Goal: Task Accomplishment & Management: Complete application form

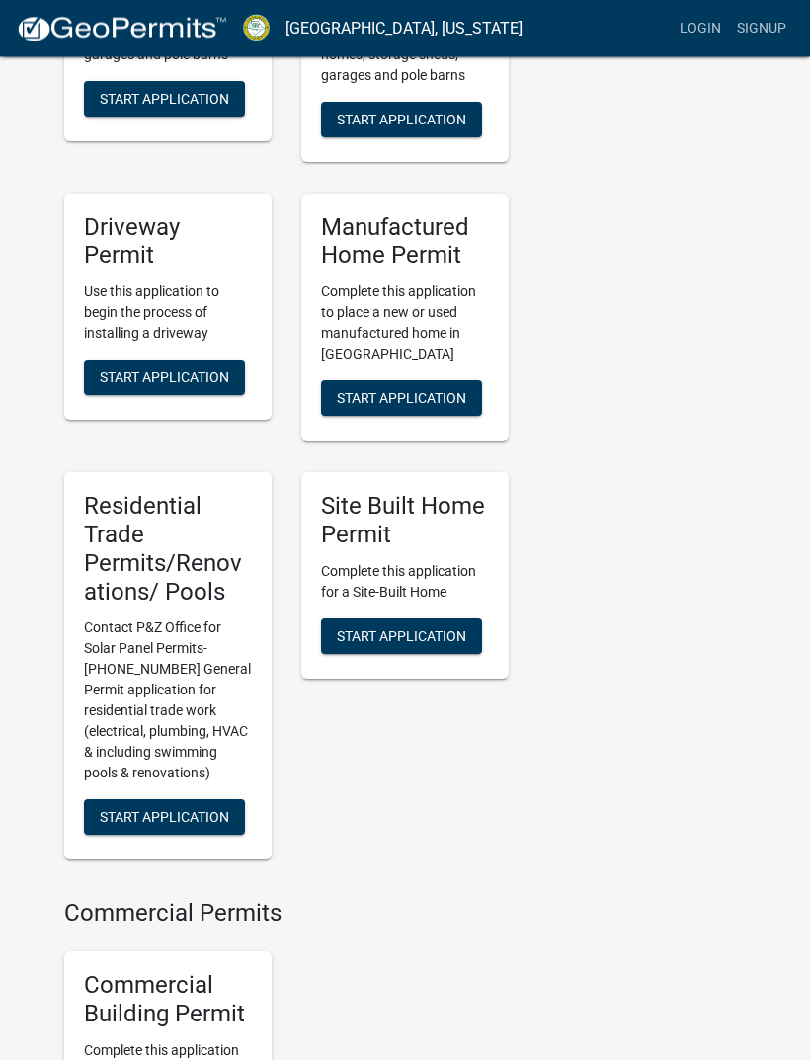
scroll to position [785, 0]
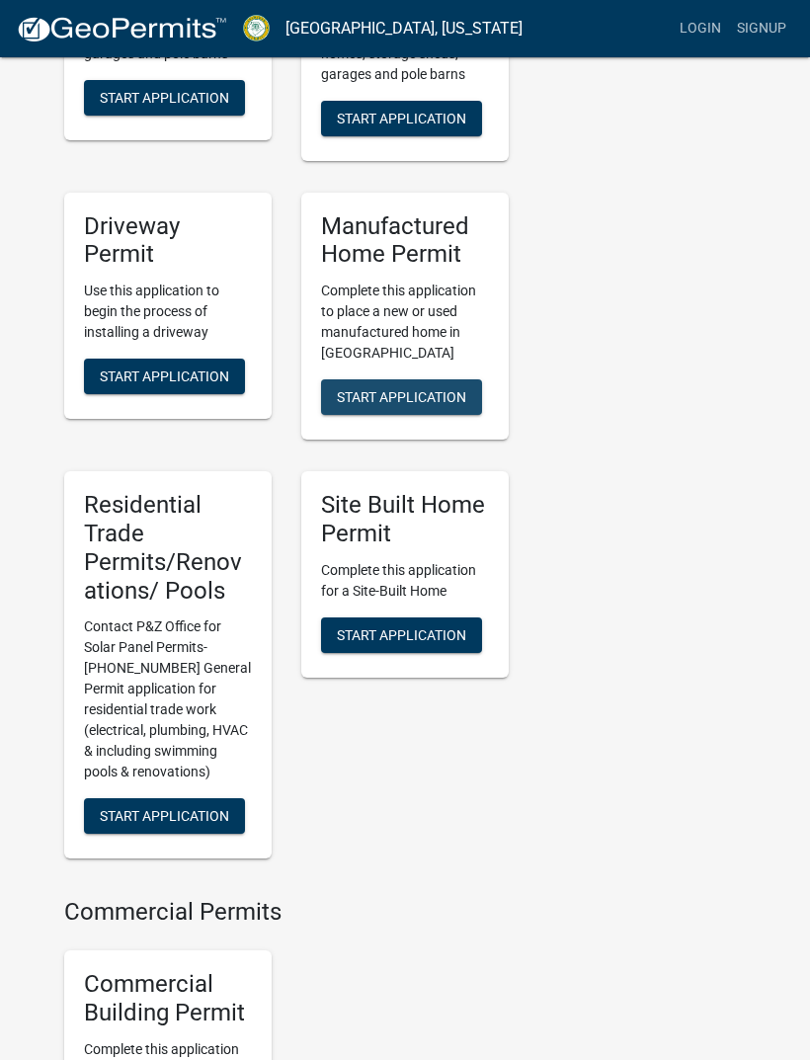
click at [437, 403] on span "Start Application" at bounding box center [401, 397] width 129 height 16
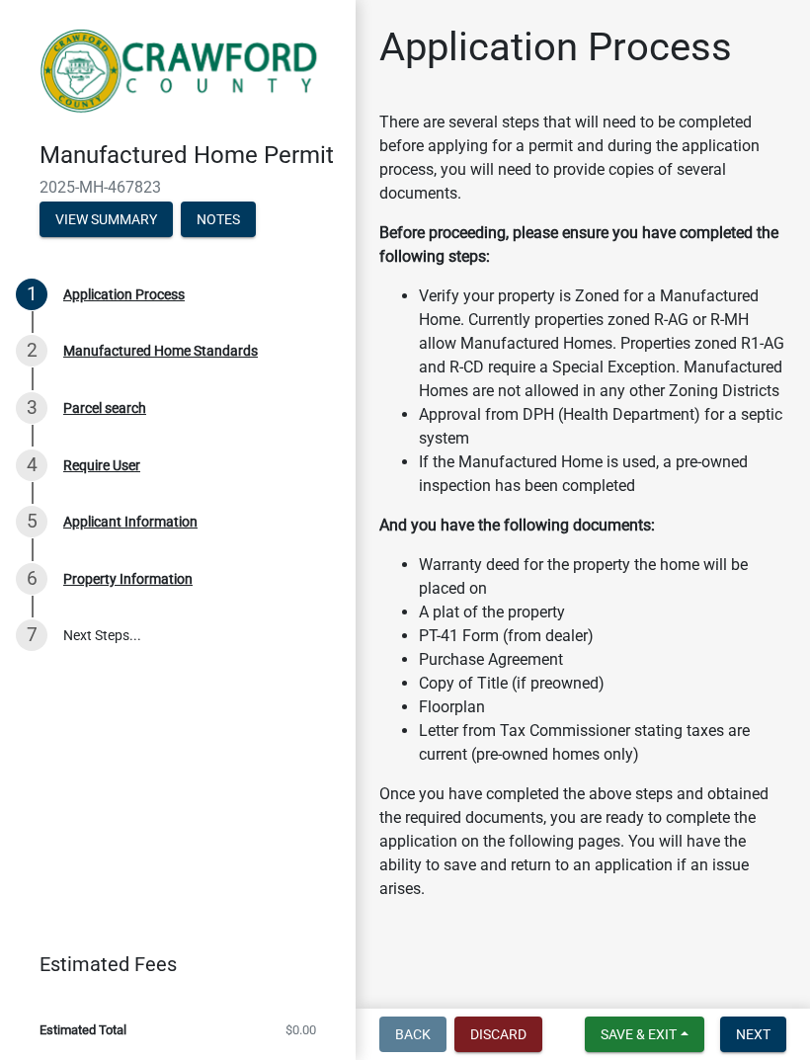
scroll to position [17, 0]
click at [762, 1031] on span "Next" at bounding box center [753, 1035] width 35 height 16
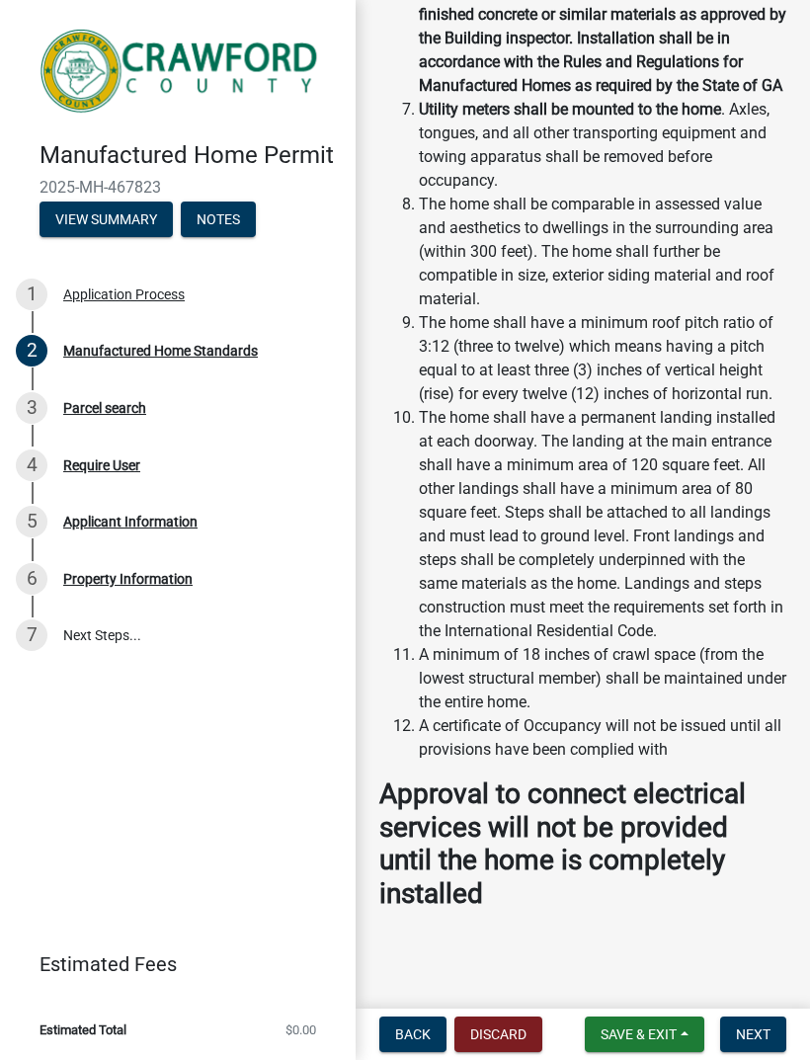
scroll to position [756, 0]
click at [758, 1034] on span "Next" at bounding box center [753, 1035] width 35 height 16
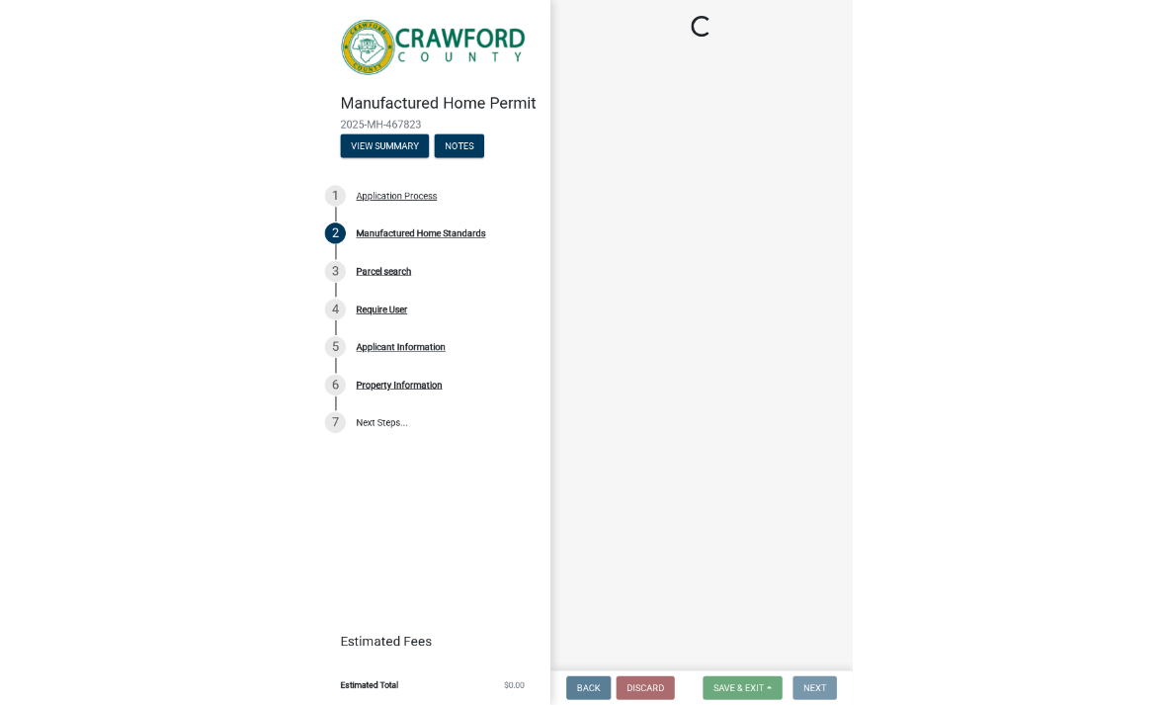
scroll to position [0, 0]
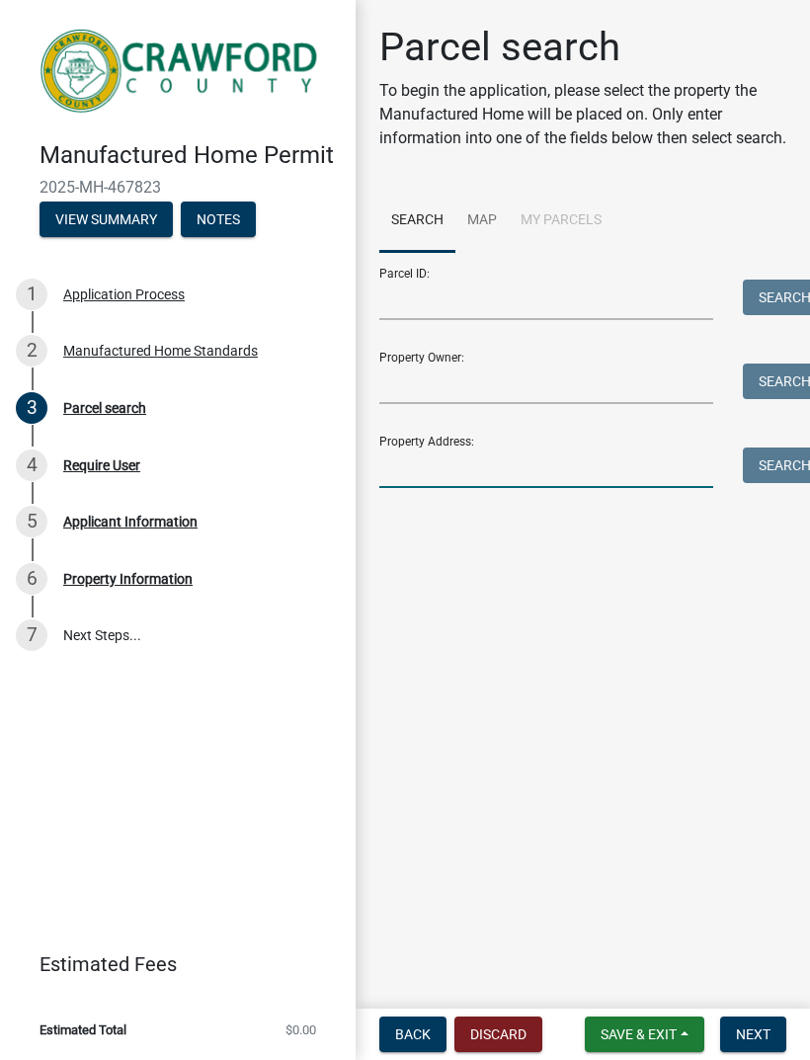
click at [666, 488] on input "Property Address:" at bounding box center [547, 468] width 334 height 41
type input "[STREET_ADDRESS][PERSON_NAME]"
click at [788, 483] on button "Search" at bounding box center [785, 466] width 84 height 36
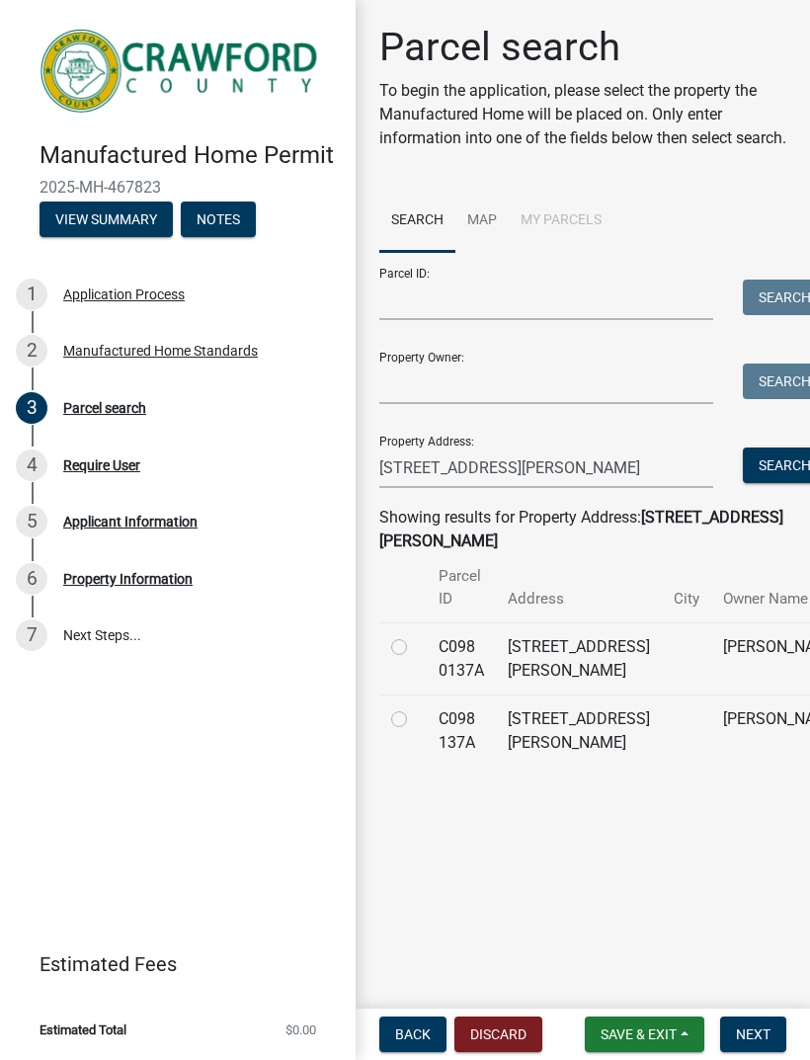
click at [415, 636] on label at bounding box center [415, 636] width 0 height 0
click at [415, 648] on 0137A "radio" at bounding box center [421, 642] width 13 height 13
radio 0137A "true"
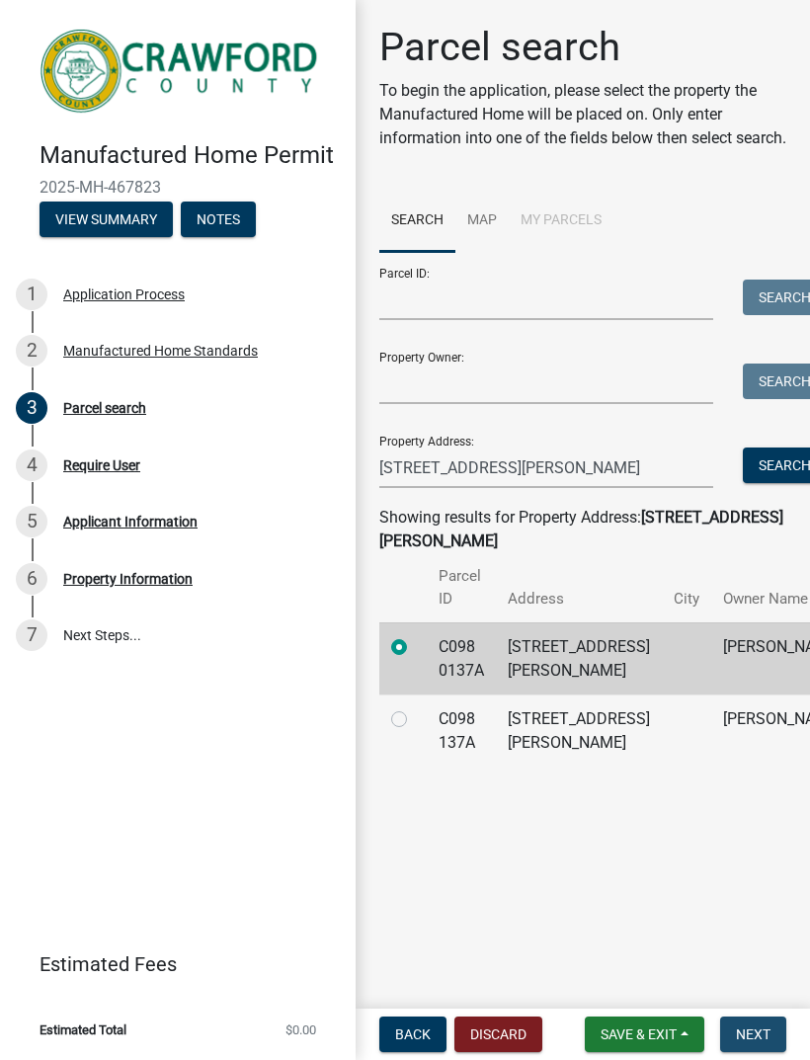
click at [751, 1034] on span "Next" at bounding box center [753, 1035] width 35 height 16
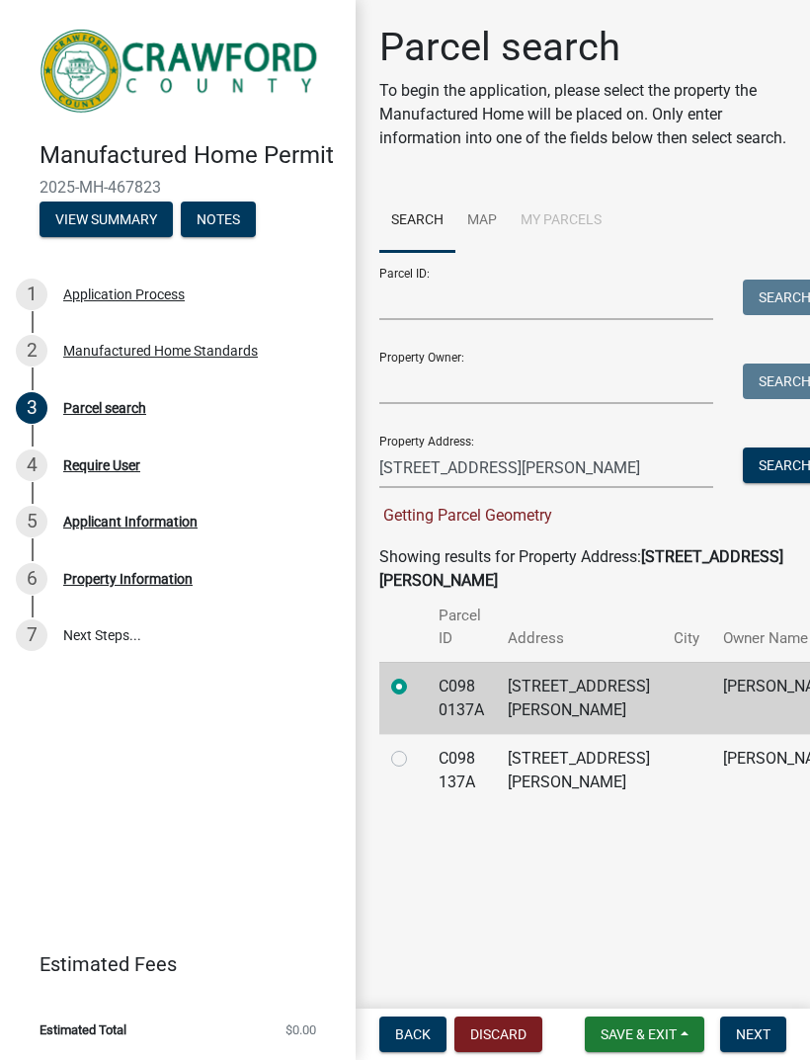
click at [712, 734] on td "[PERSON_NAME]" at bounding box center [783, 698] width 142 height 72
click at [742, 1032] on span "Next" at bounding box center [753, 1035] width 35 height 16
click at [767, 1029] on span "Next" at bounding box center [753, 1035] width 35 height 16
click at [712, 806] on td "[PERSON_NAME]" at bounding box center [783, 770] width 142 height 72
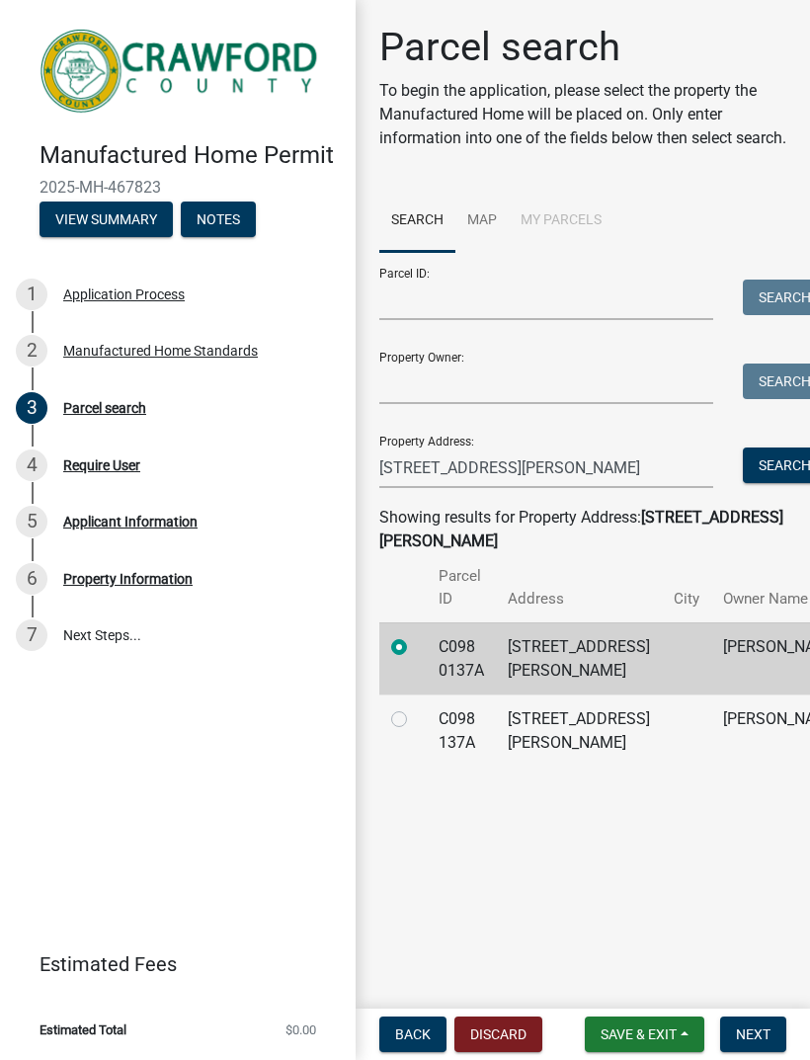
click at [662, 695] on td at bounding box center [686, 659] width 49 height 72
click at [757, 1033] on span "Next" at bounding box center [753, 1035] width 35 height 16
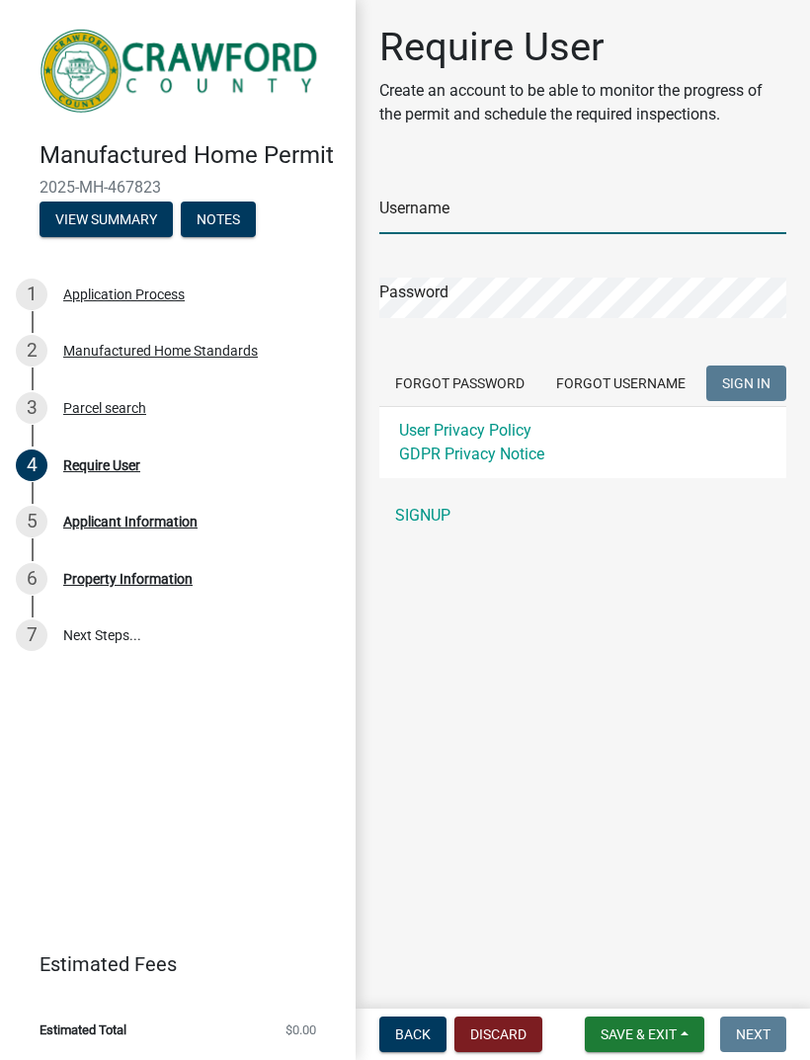
click at [424, 229] on input "Username" at bounding box center [583, 214] width 407 height 41
type input "L"
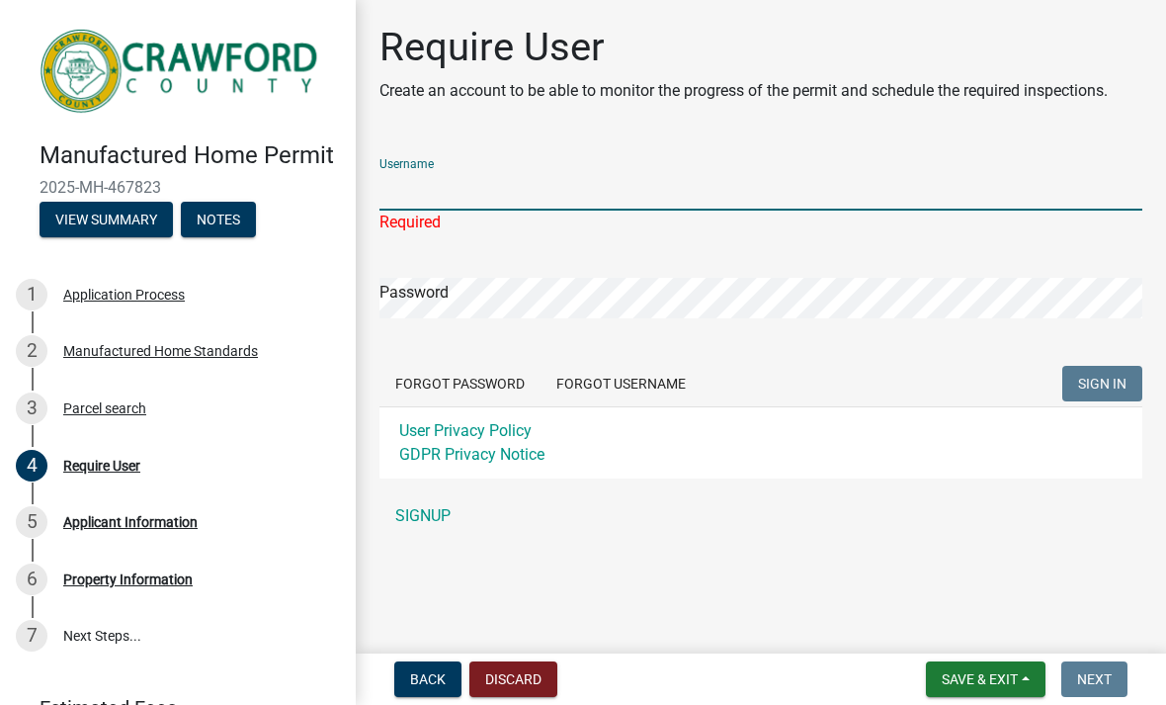
click at [747, 204] on input "Username" at bounding box center [761, 190] width 763 height 41
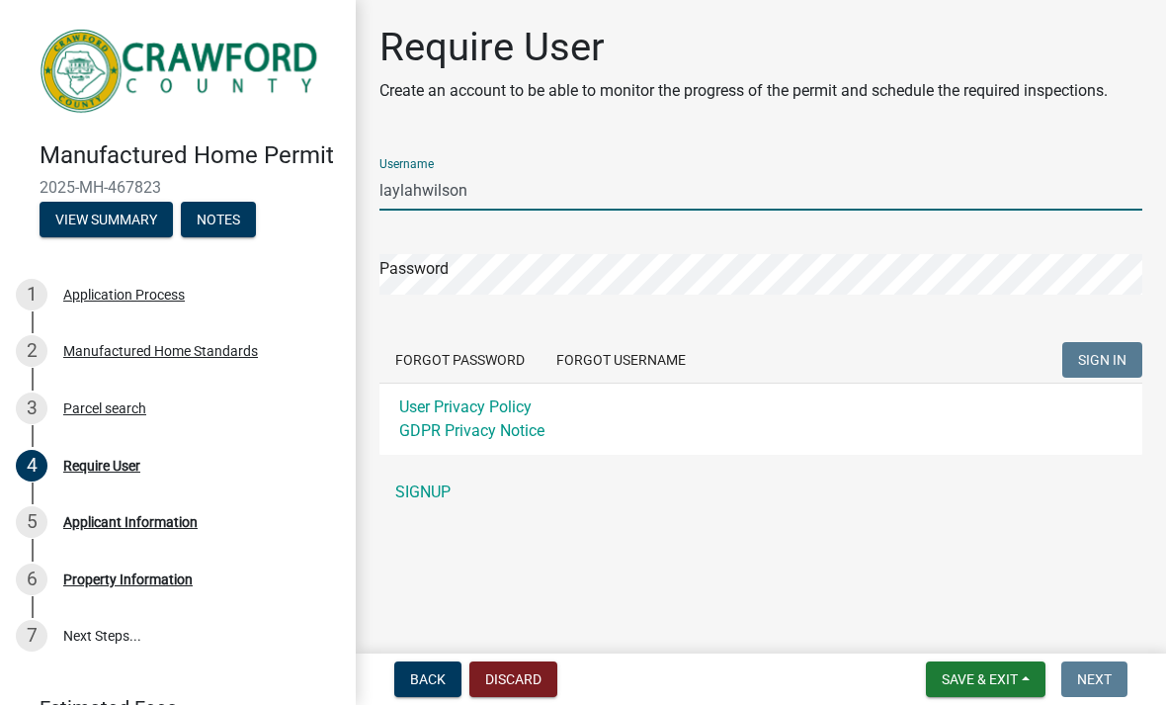
type input "laylahwilson"
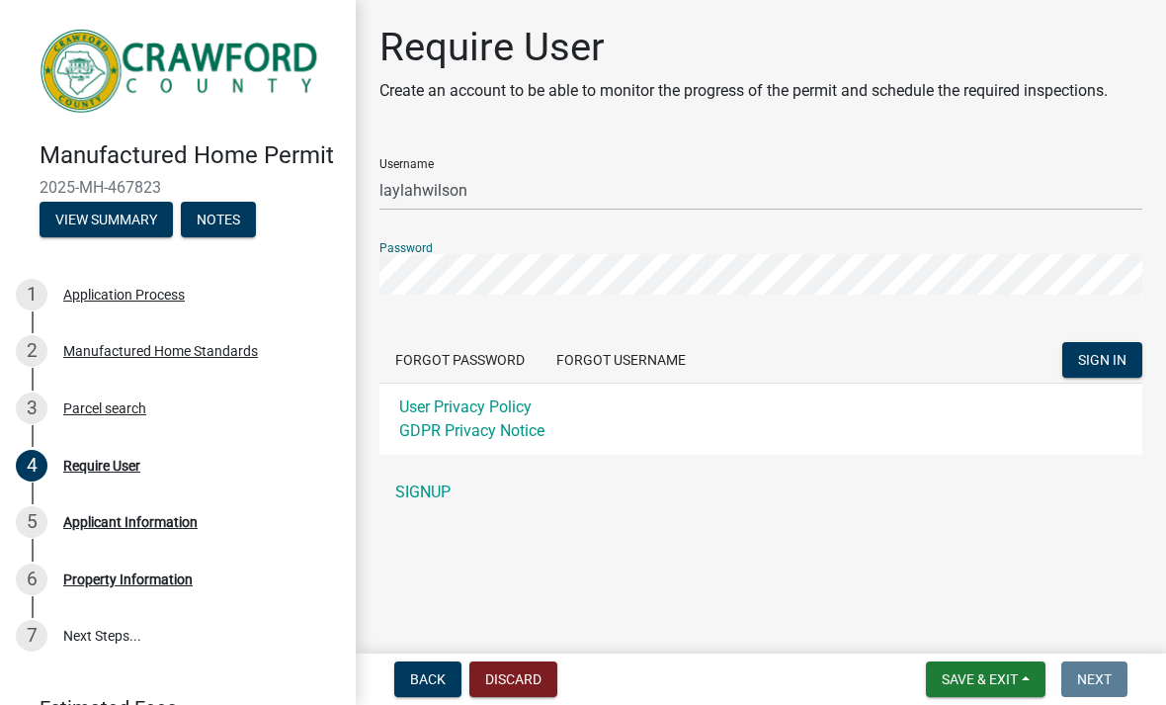
click at [809, 362] on span "SIGN IN" at bounding box center [1102, 360] width 48 height 16
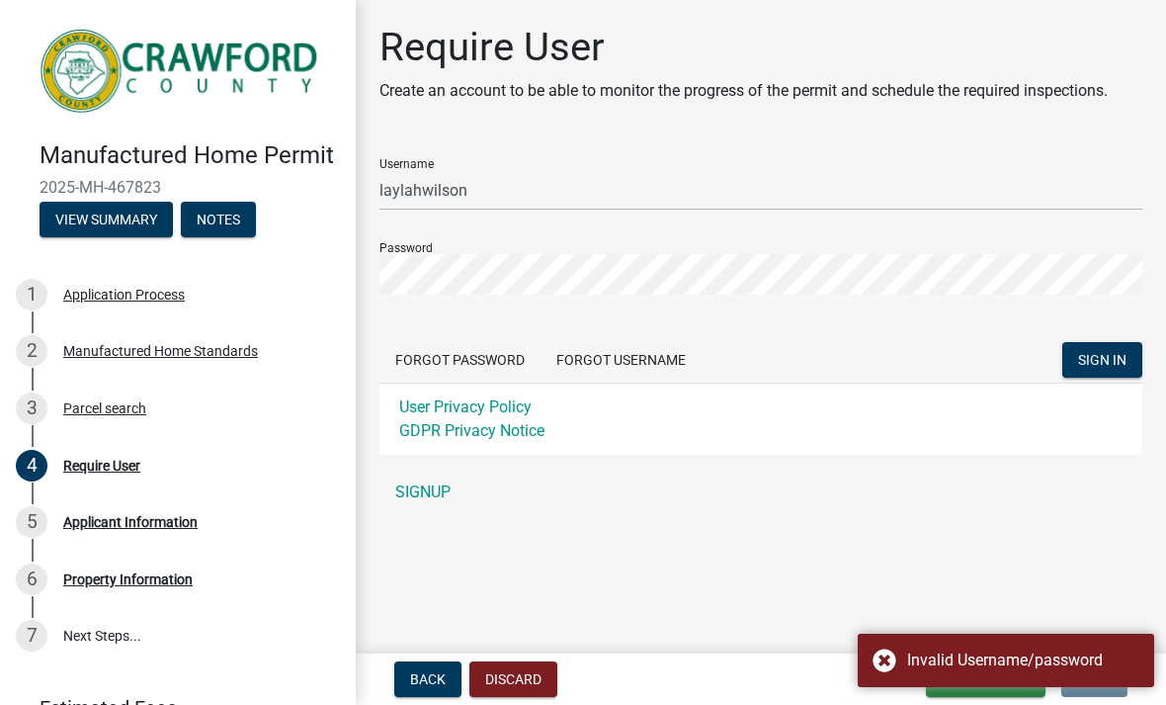
click at [432, 503] on link "SIGNUP" at bounding box center [761, 492] width 763 height 40
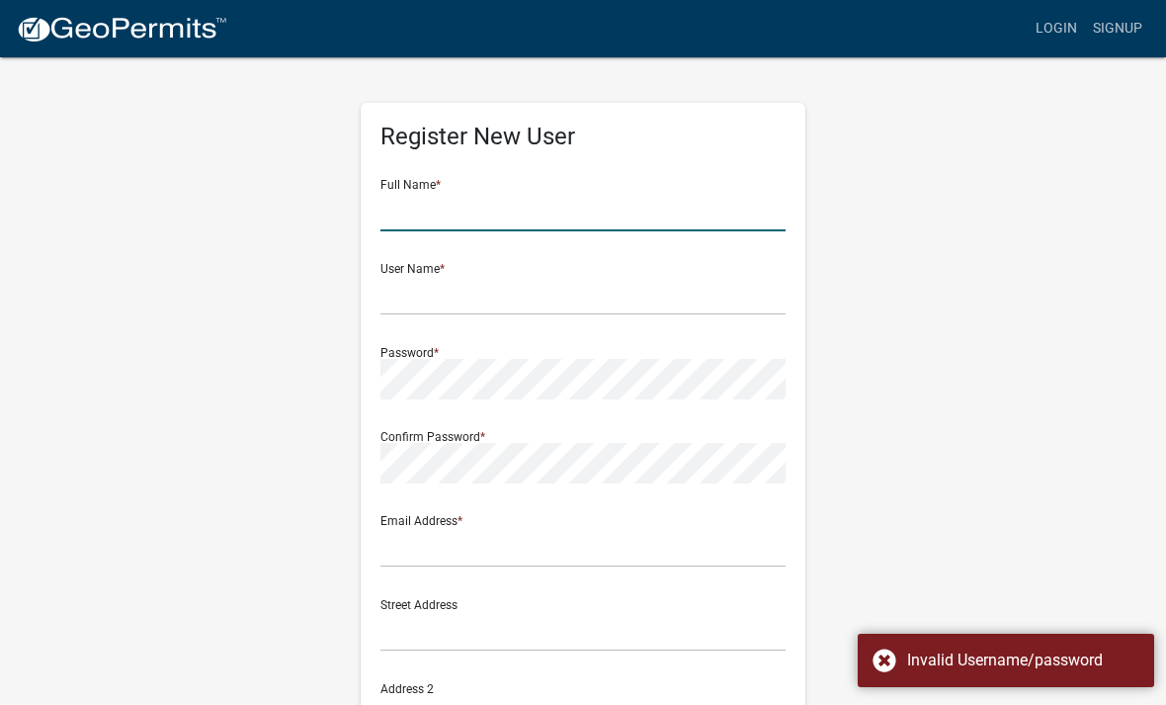
click at [698, 197] on input "text" at bounding box center [583, 211] width 405 height 41
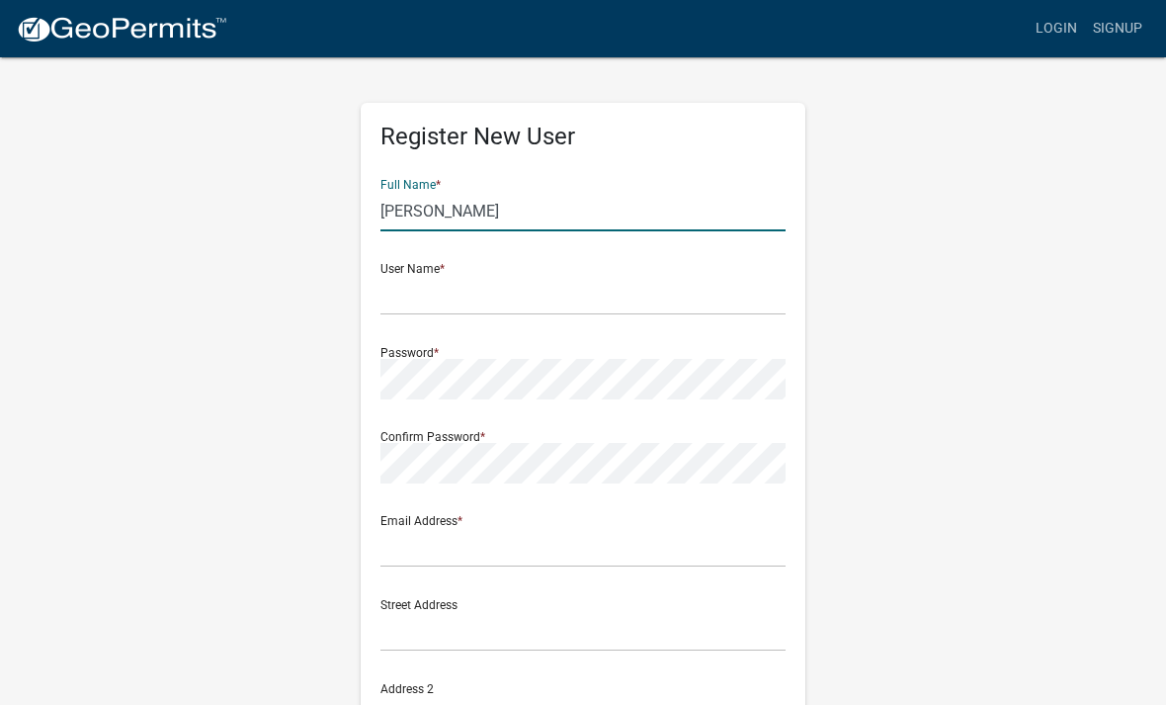
type input "[PERSON_NAME]"
click at [624, 311] on input "text" at bounding box center [583, 295] width 405 height 41
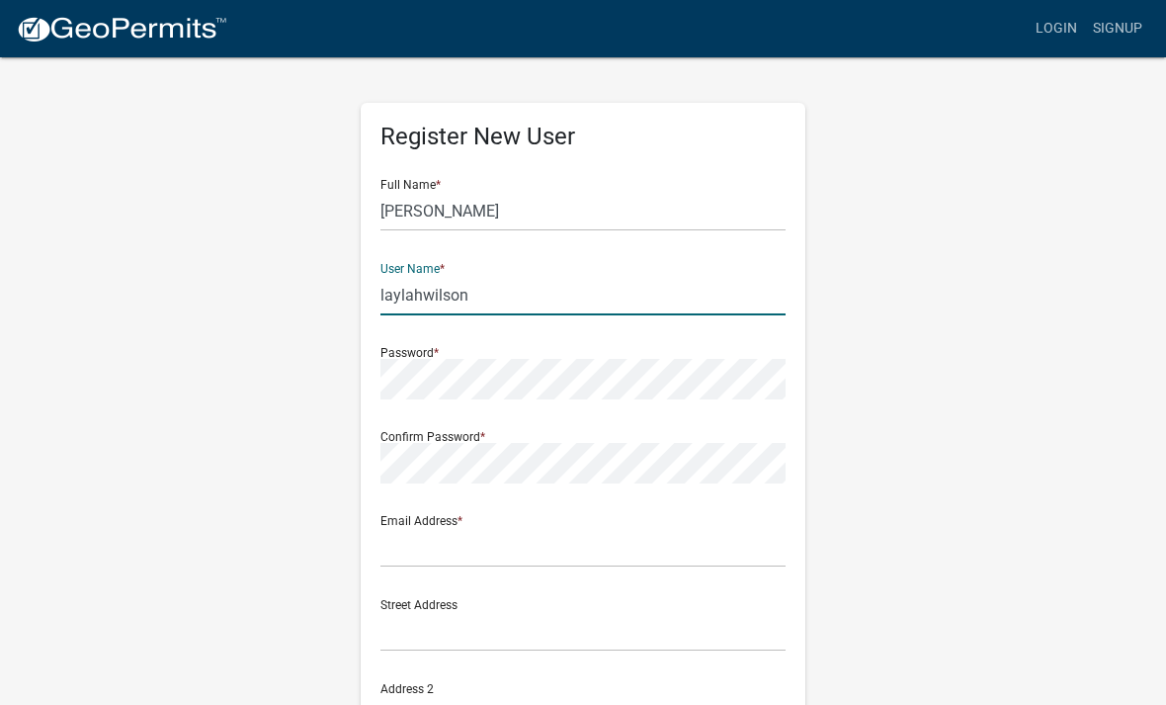
type input "laylahwilson"
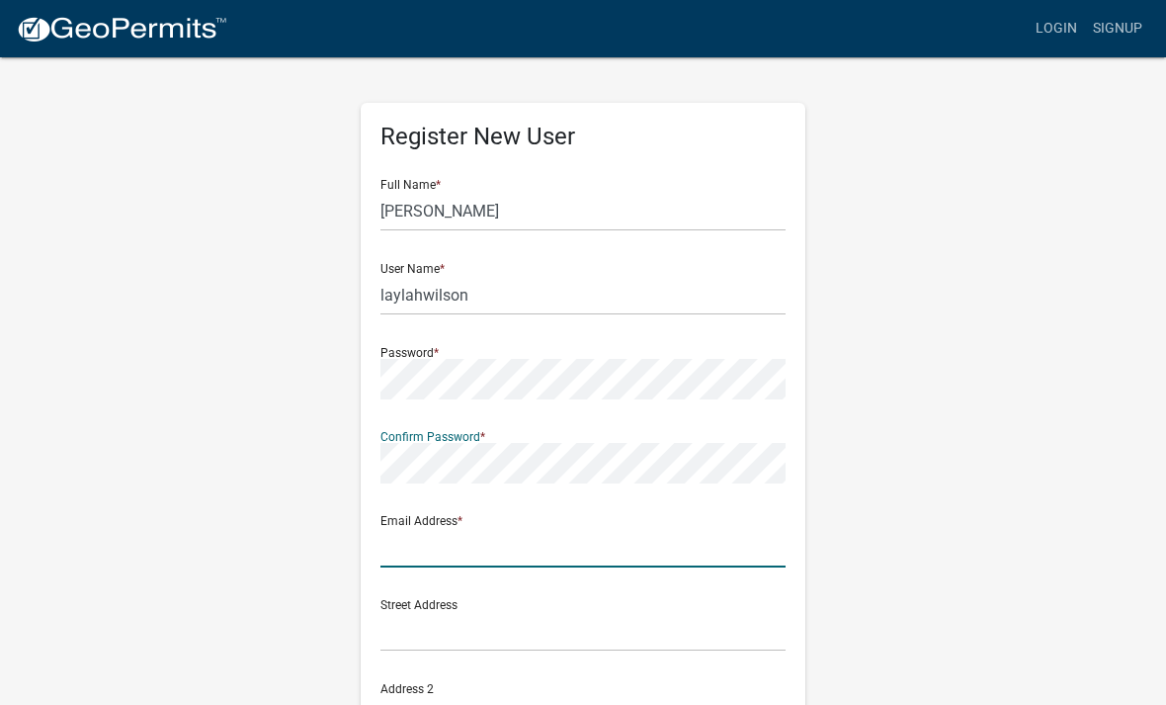
click at [567, 554] on input "text" at bounding box center [583, 547] width 405 height 41
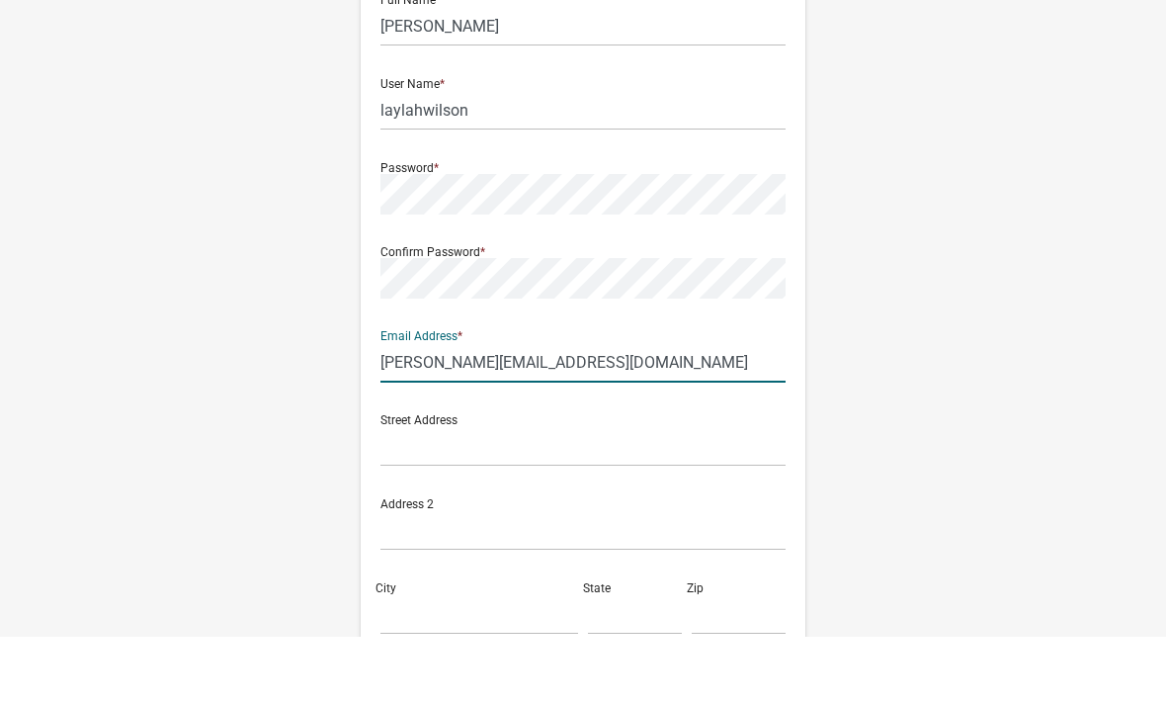
scroll to position [127, 0]
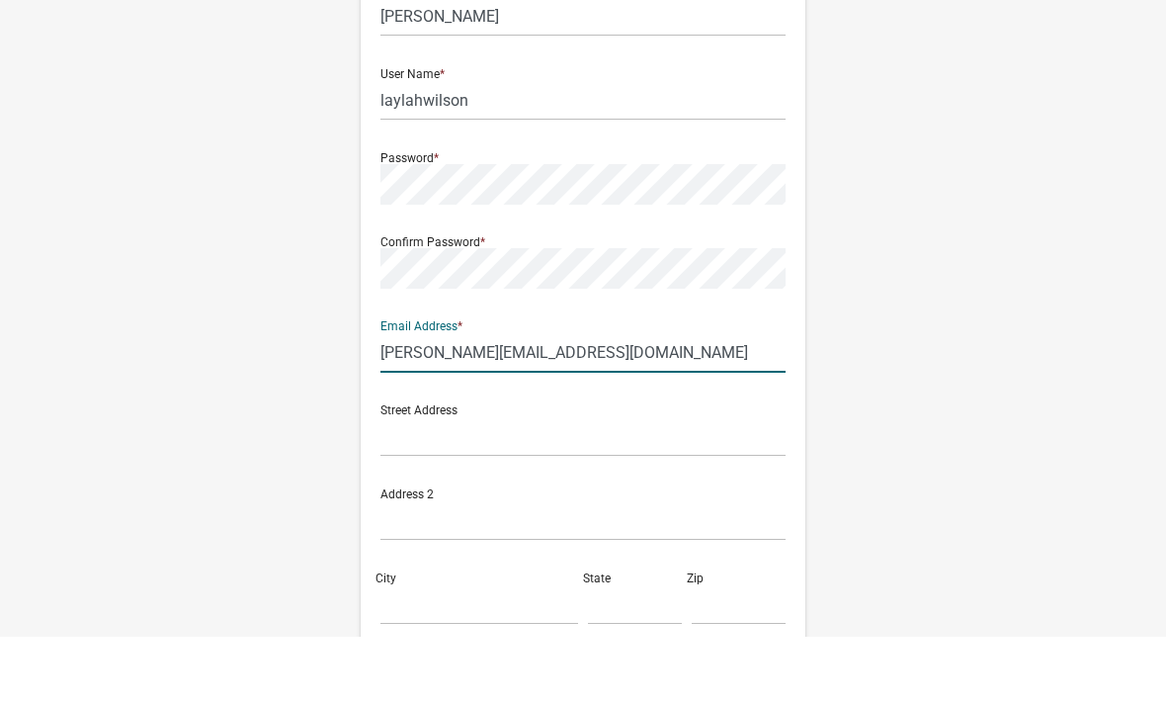
type input "[PERSON_NAME][EMAIL_ADDRESS][DOMAIN_NAME]"
click at [638, 484] on input "text" at bounding box center [583, 504] width 405 height 41
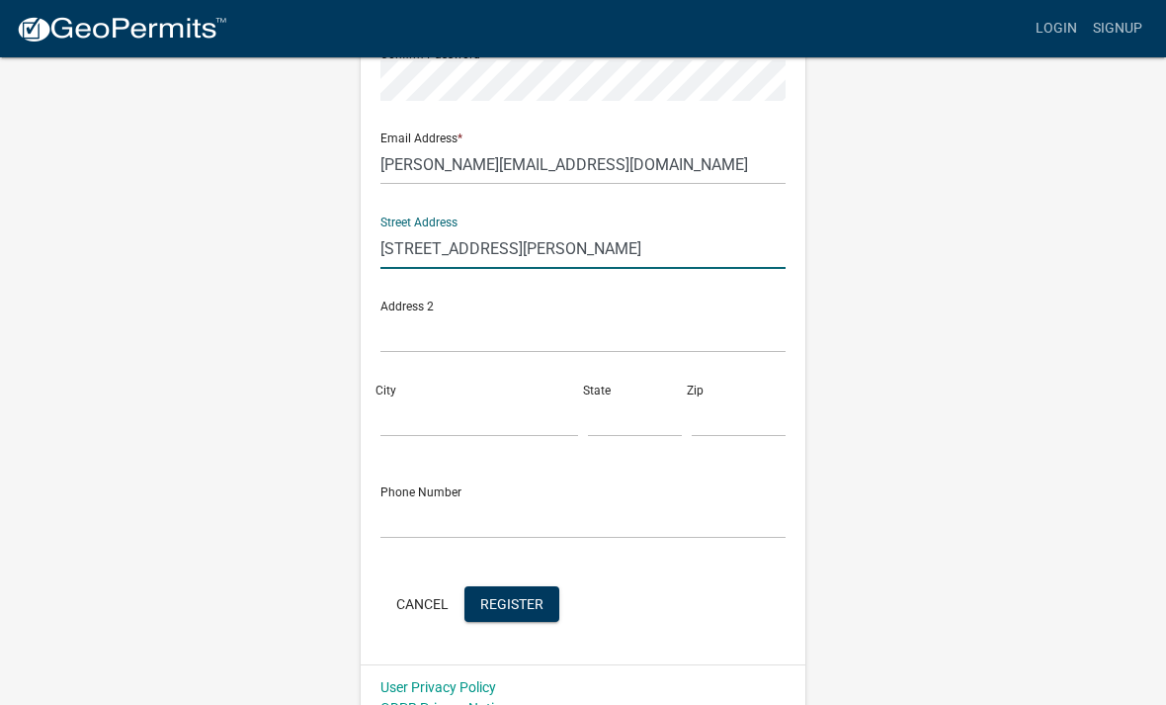
scroll to position [407, 0]
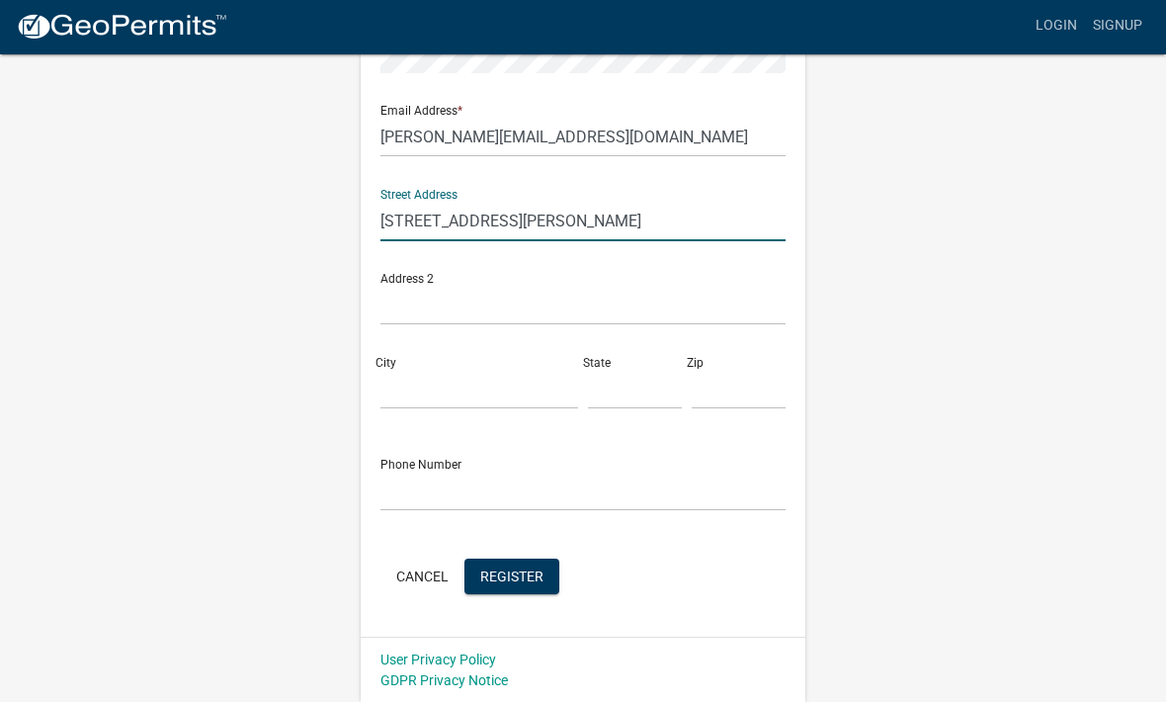
type input "[STREET_ADDRESS][PERSON_NAME]"
click at [463, 391] on input "City" at bounding box center [480, 392] width 198 height 41
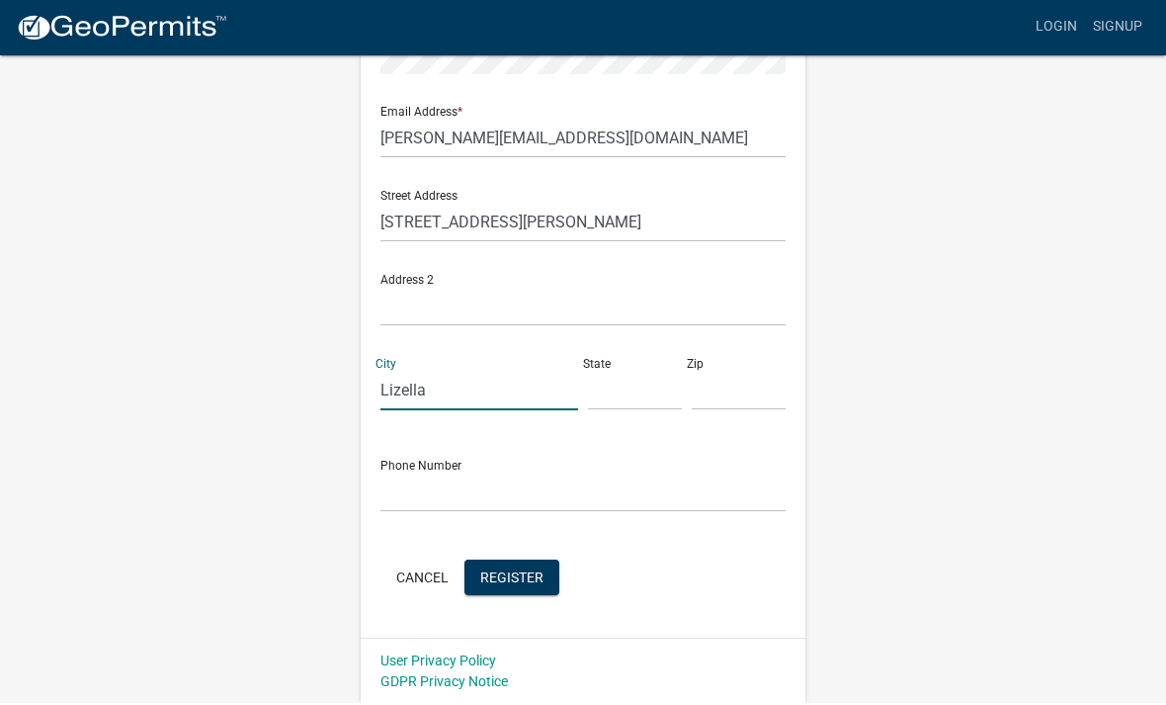
type input "Lizella"
click at [636, 383] on input "text" at bounding box center [635, 392] width 94 height 41
type input "GA"
click at [731, 397] on input "text" at bounding box center [739, 392] width 94 height 41
type input "31052"
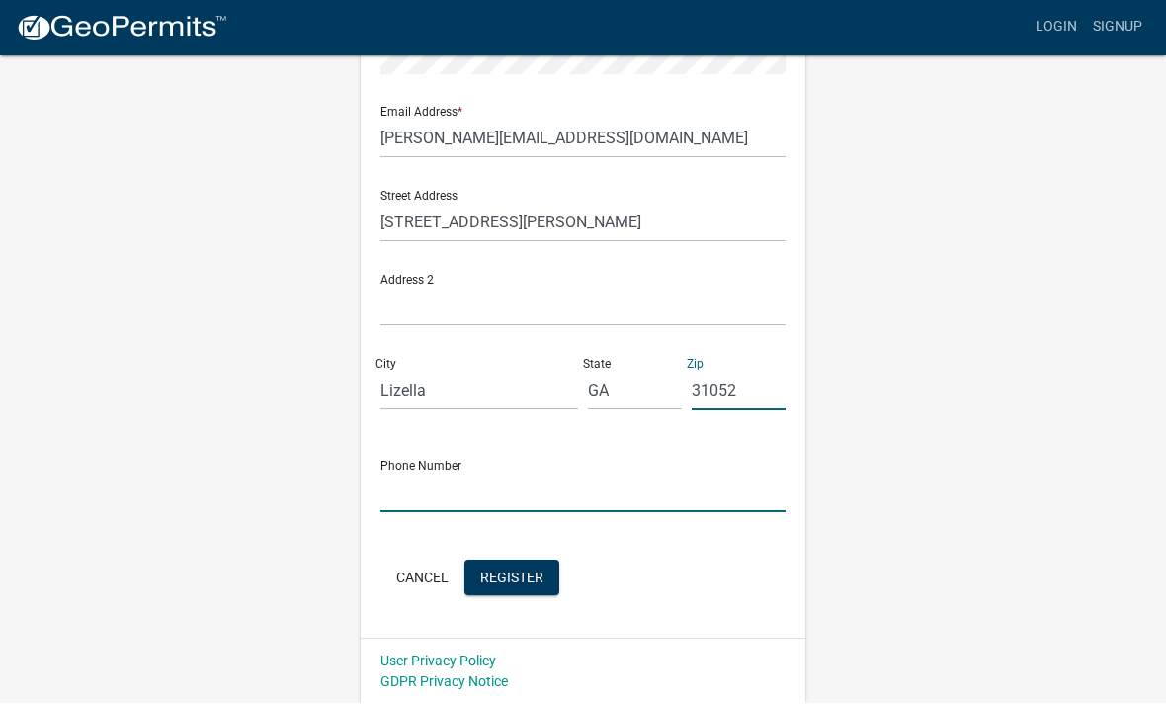
click at [623, 475] on input "text" at bounding box center [583, 493] width 405 height 41
type input "4789609712"
click at [527, 577] on span "Register" at bounding box center [511, 578] width 63 height 16
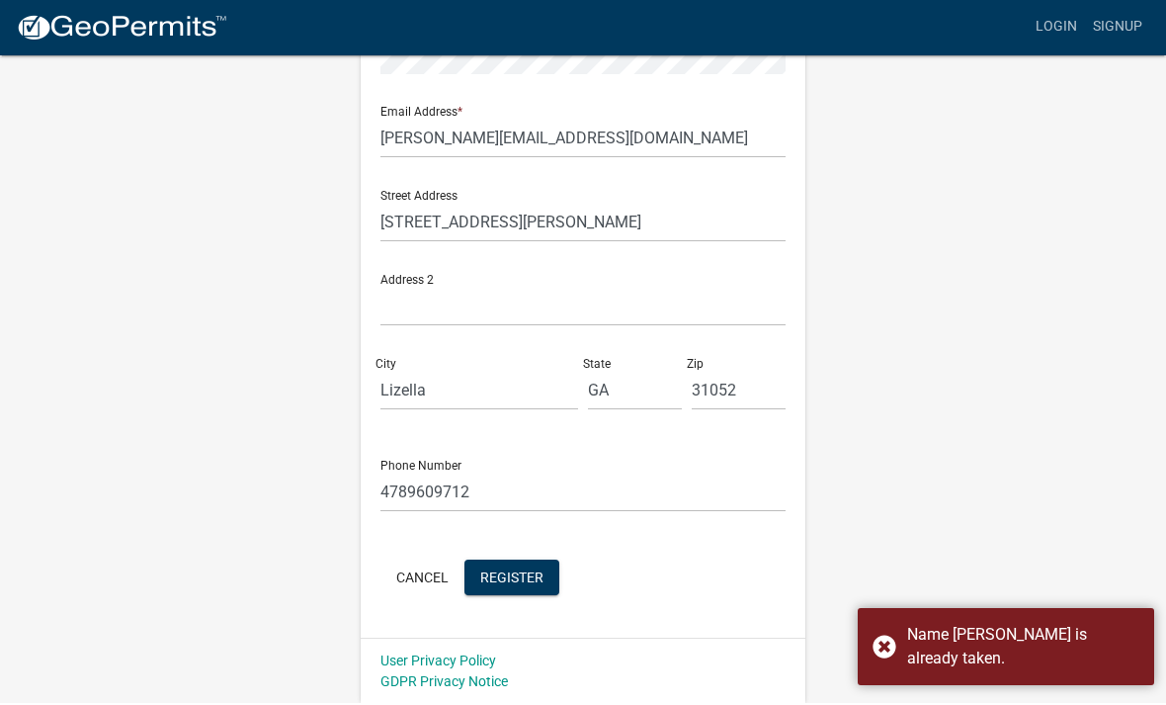
scroll to position [341, 0]
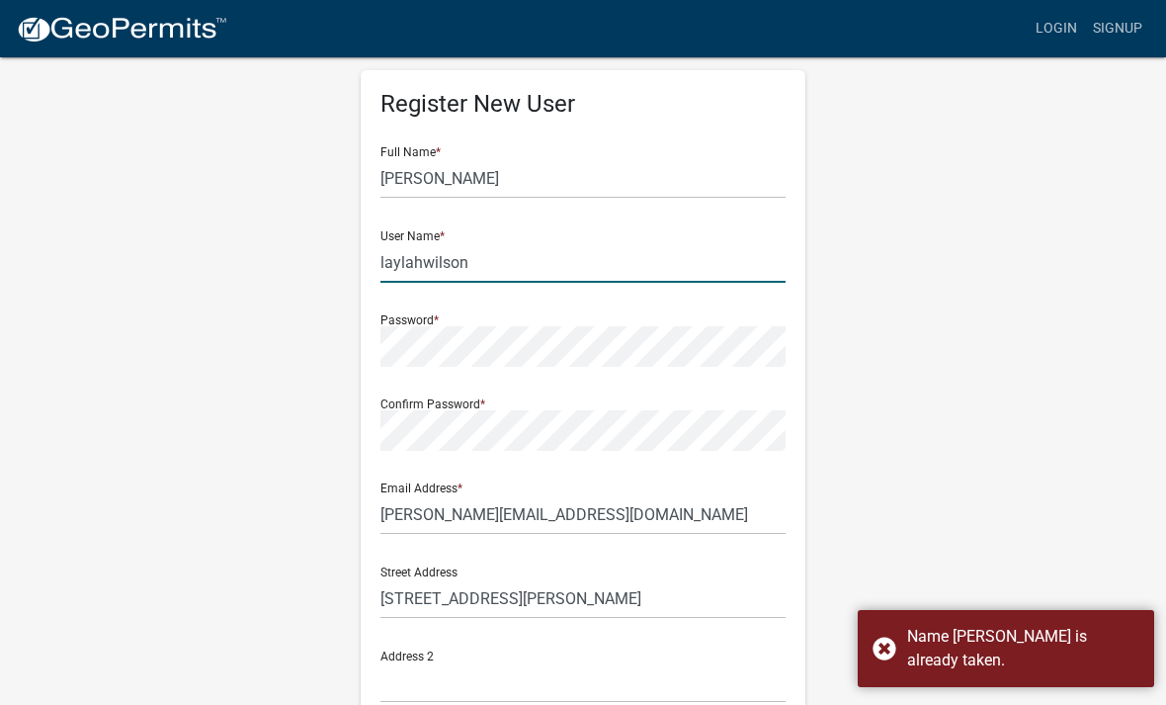
click at [636, 273] on input "laylahwilson" at bounding box center [583, 262] width 405 height 41
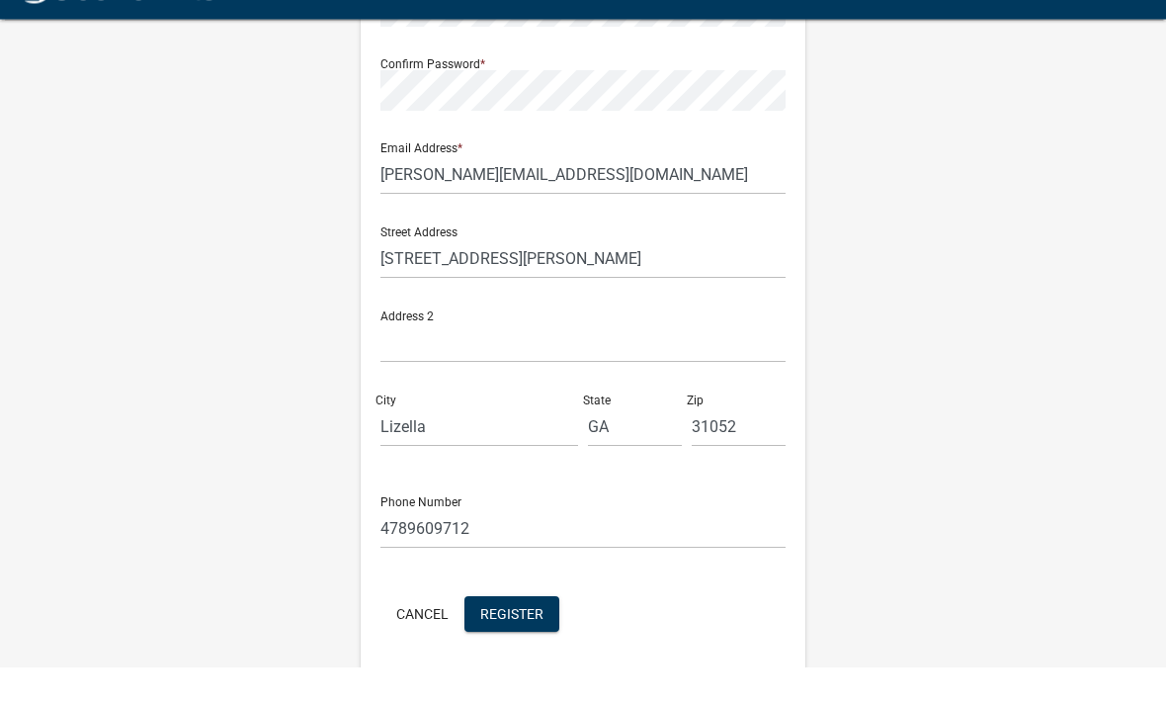
scroll to position [407, 0]
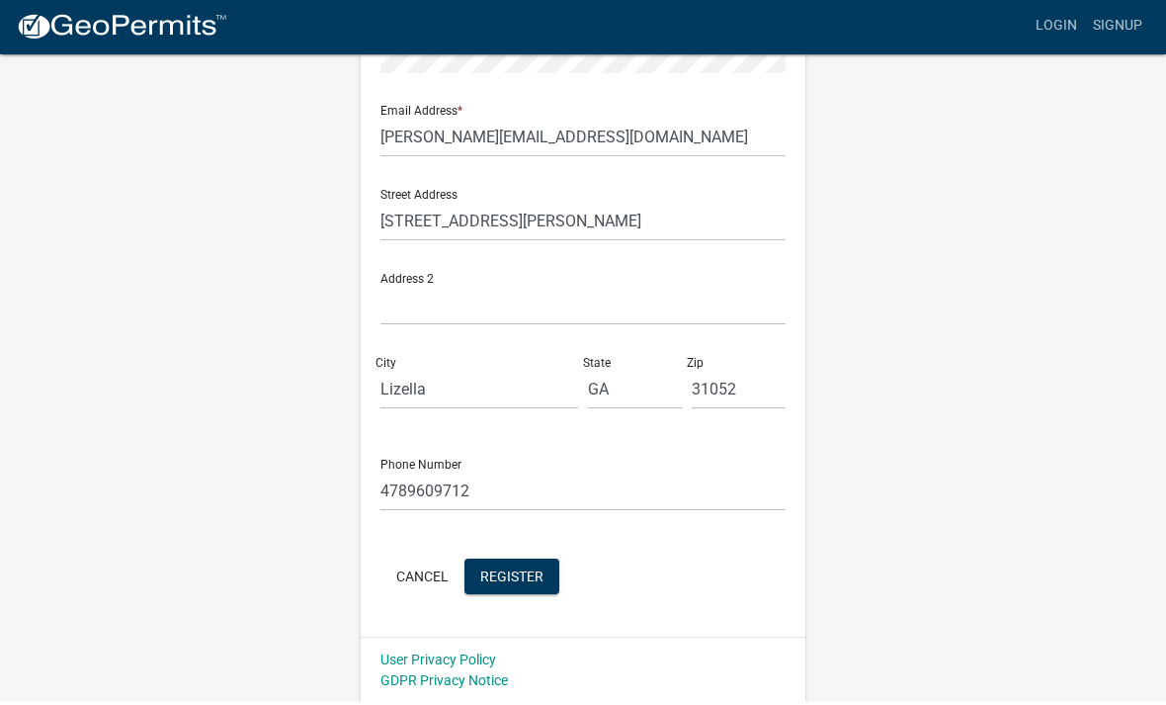
type input "laylahwilson13"
click at [535, 564] on button "Register" at bounding box center [512, 579] width 95 height 36
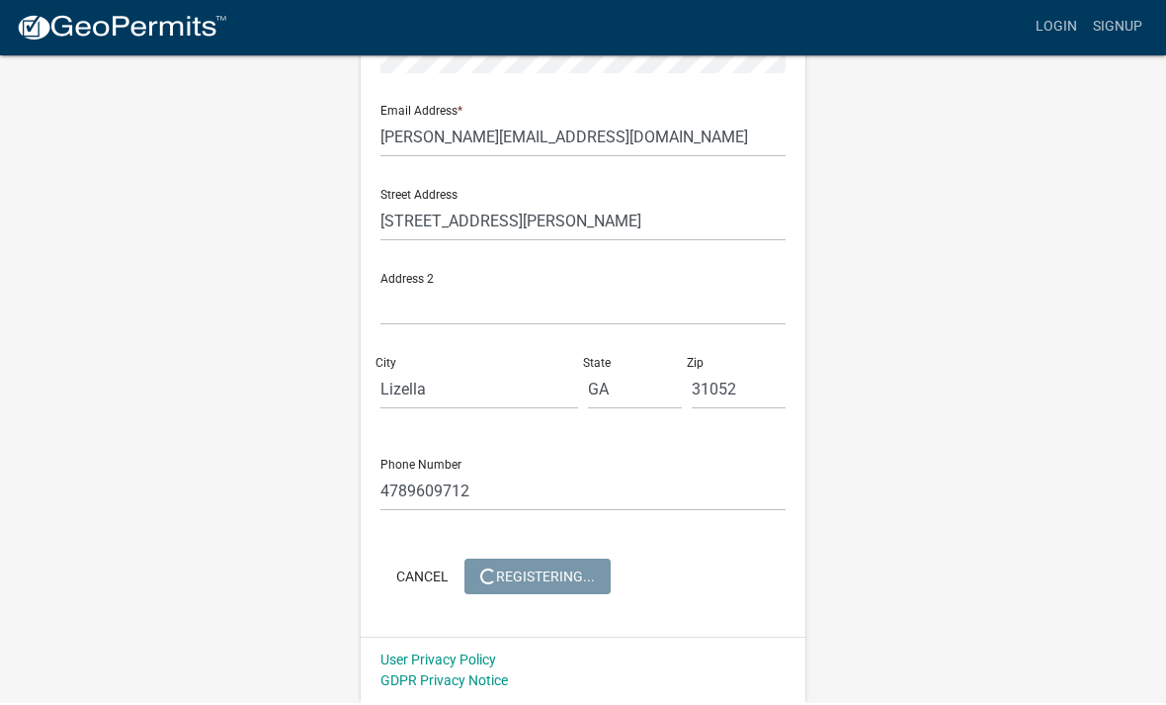
scroll to position [0, 0]
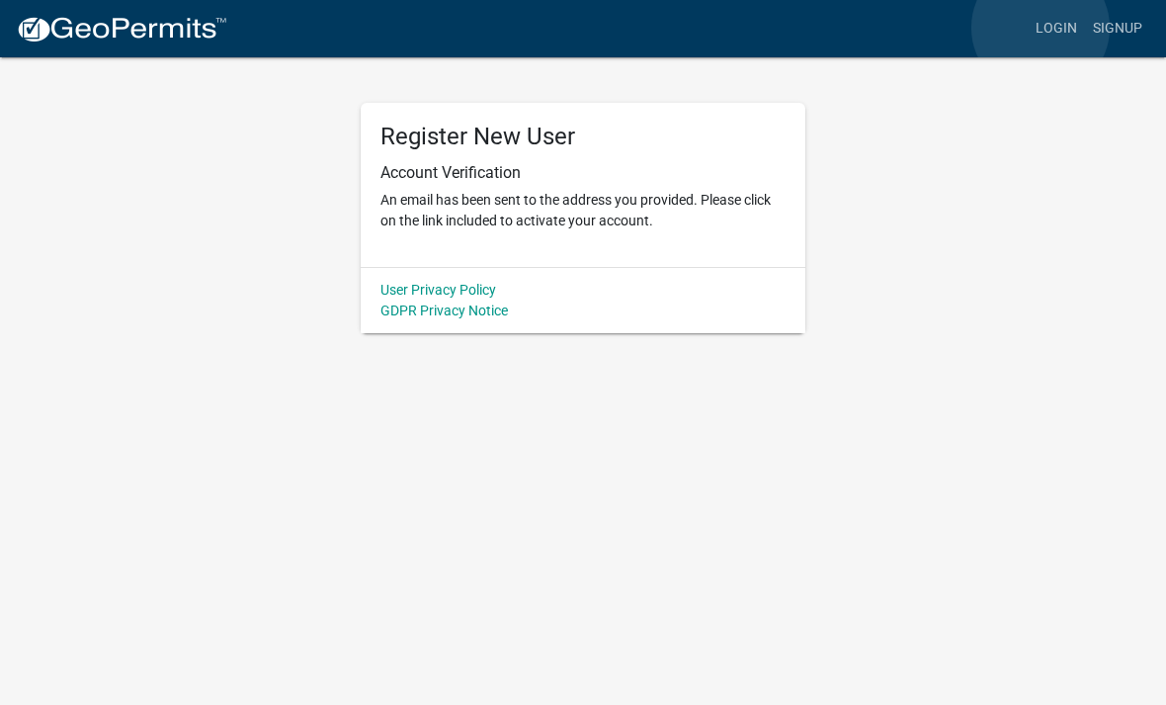
click at [809, 29] on link "Login" at bounding box center [1056, 29] width 57 height 38
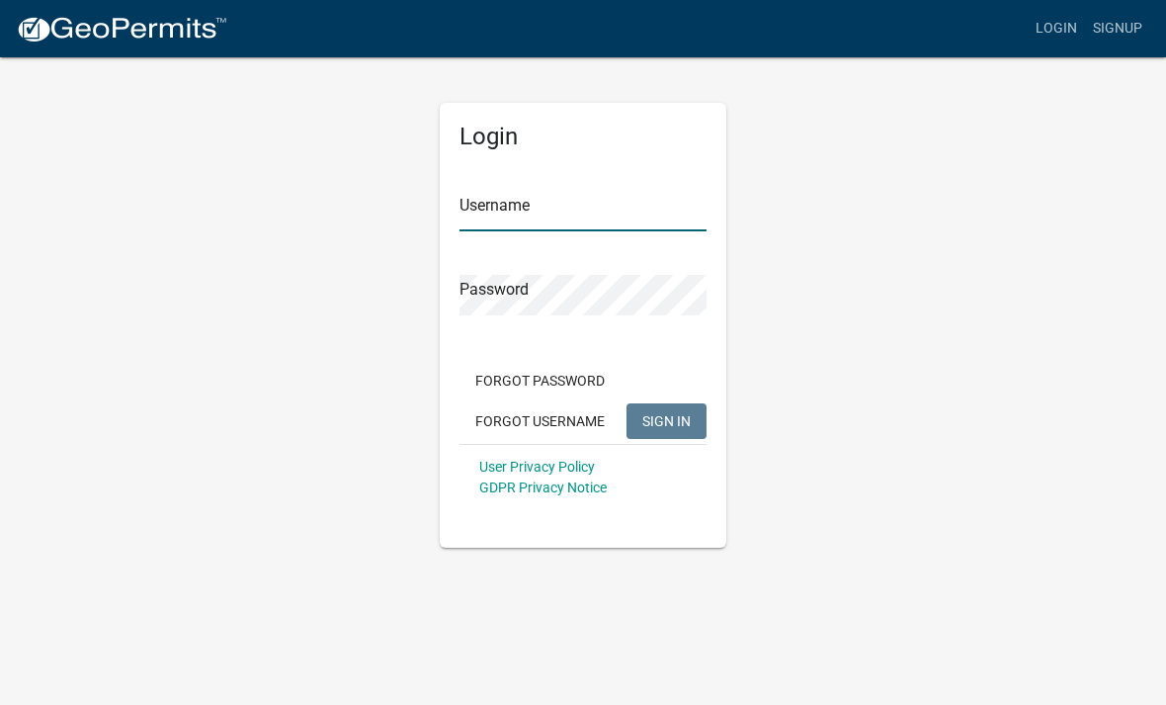
click at [636, 228] on input "Username" at bounding box center [583, 211] width 247 height 41
type input "L"
type input "laylahwilson13"
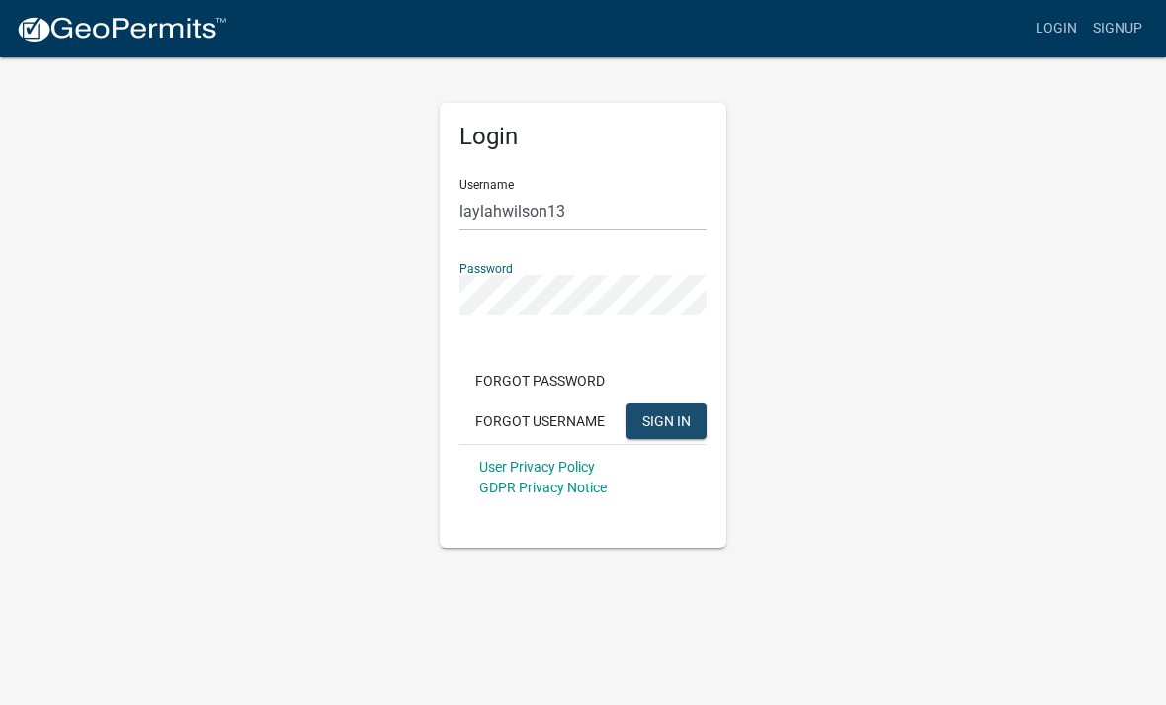
click at [684, 407] on button "SIGN IN" at bounding box center [667, 421] width 80 height 36
click at [664, 409] on button "SIGN IN" at bounding box center [667, 421] width 80 height 36
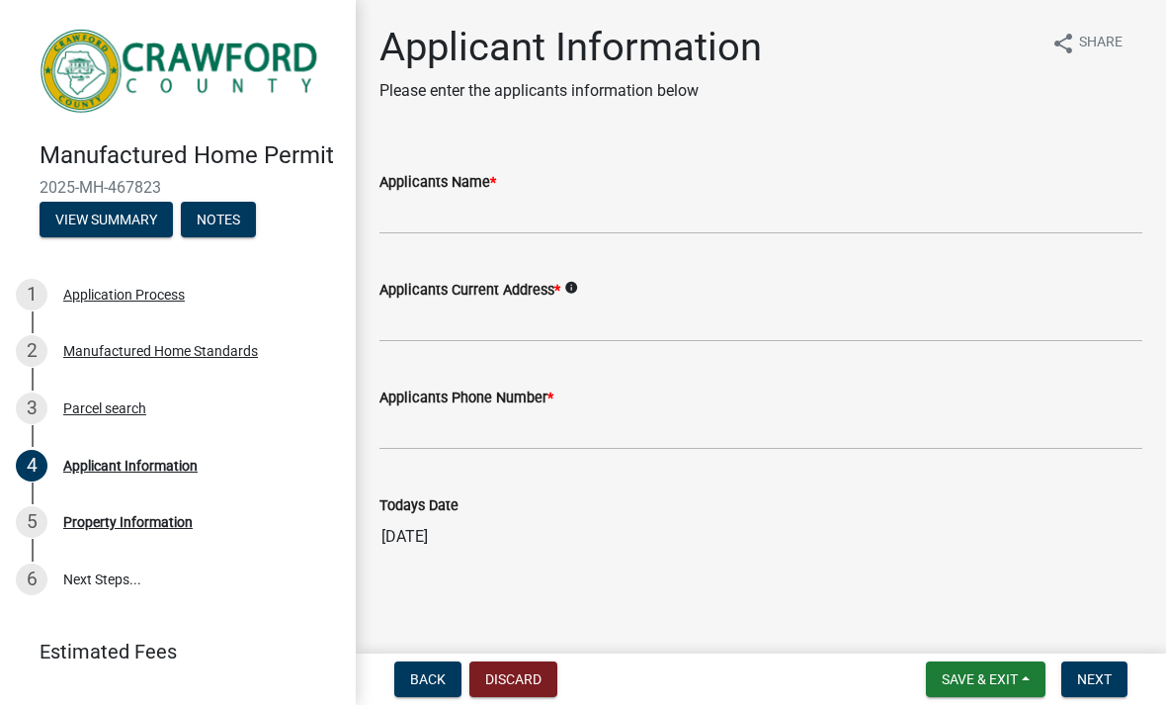
click at [855, 244] on wm-data-entity-input "Applicants Name *" at bounding box center [761, 196] width 763 height 108
click at [899, 212] on input "Applicants Name *" at bounding box center [761, 214] width 763 height 41
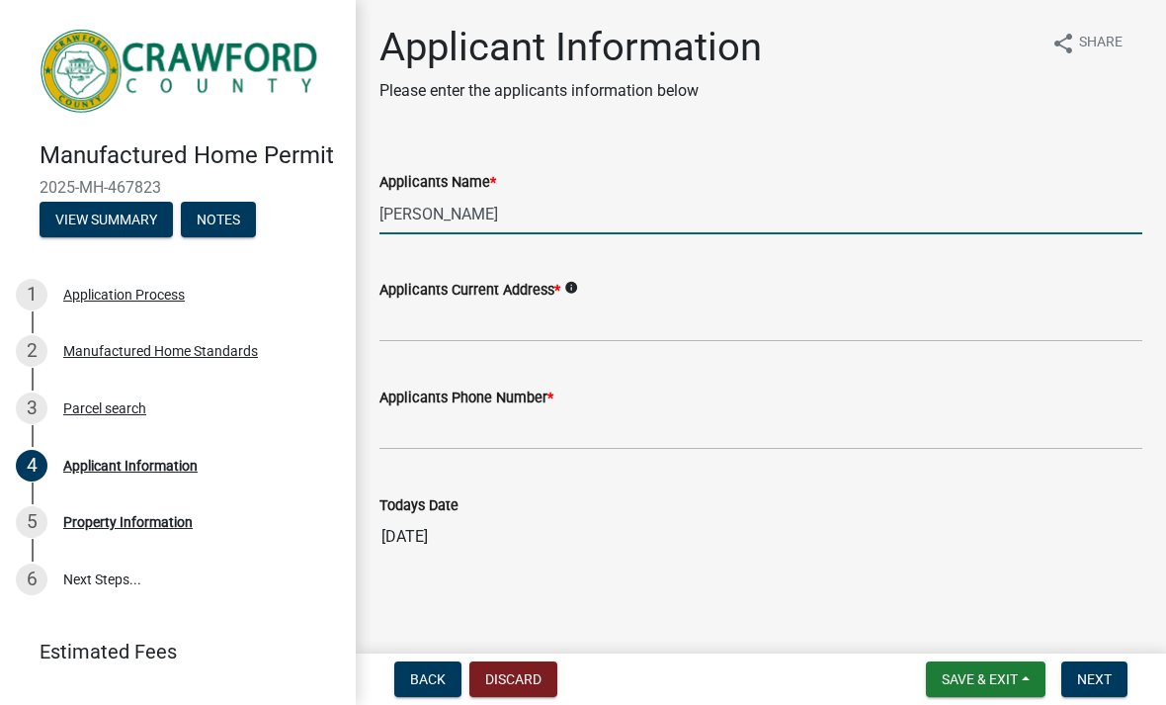
type input "Laylah Wilson"
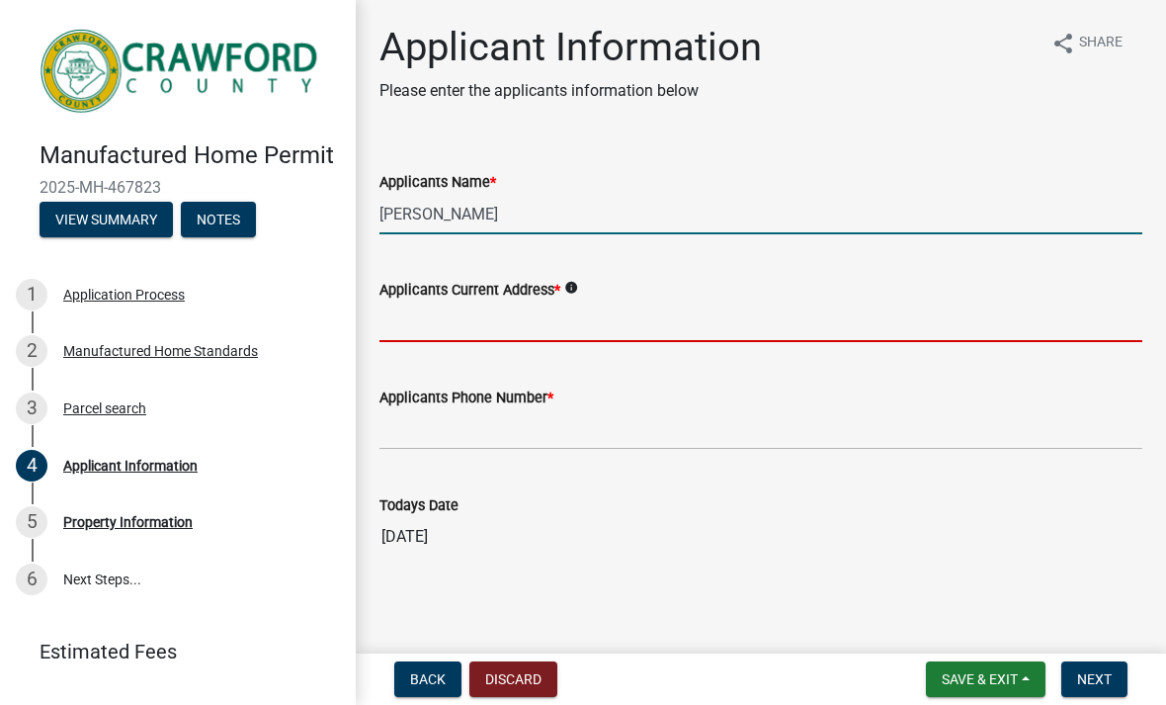
click at [718, 311] on input "Applicants Current Address *" at bounding box center [761, 321] width 763 height 41
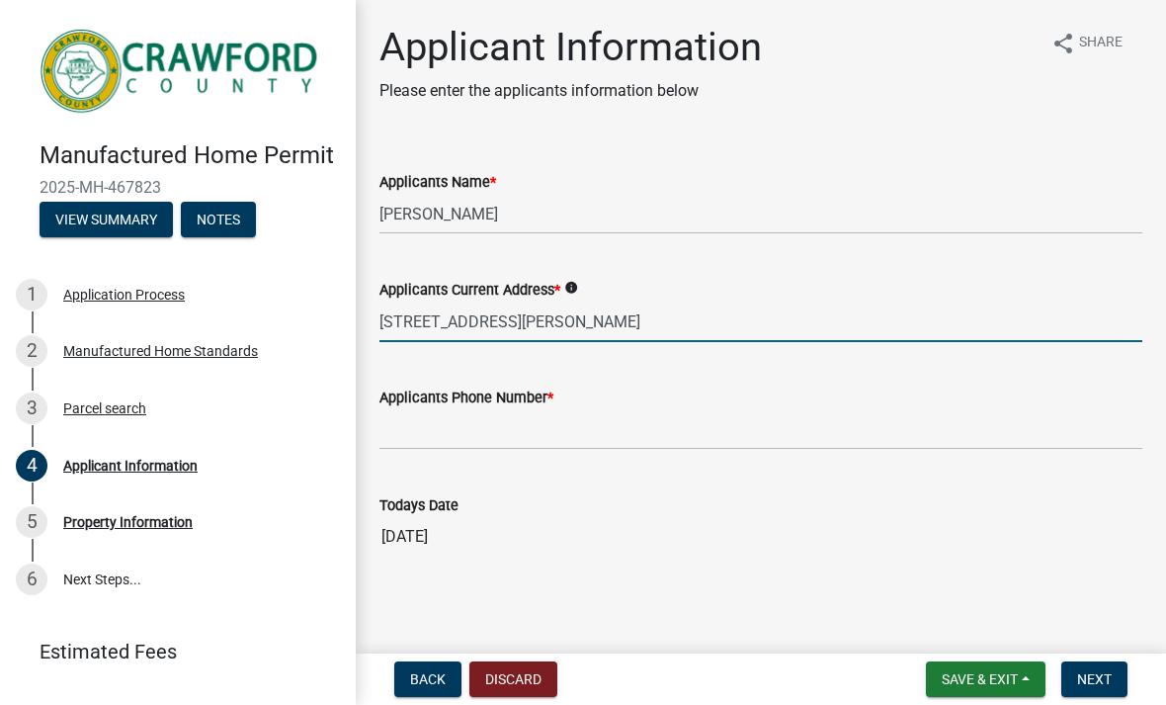
type input "640 Carl Sutton Road"
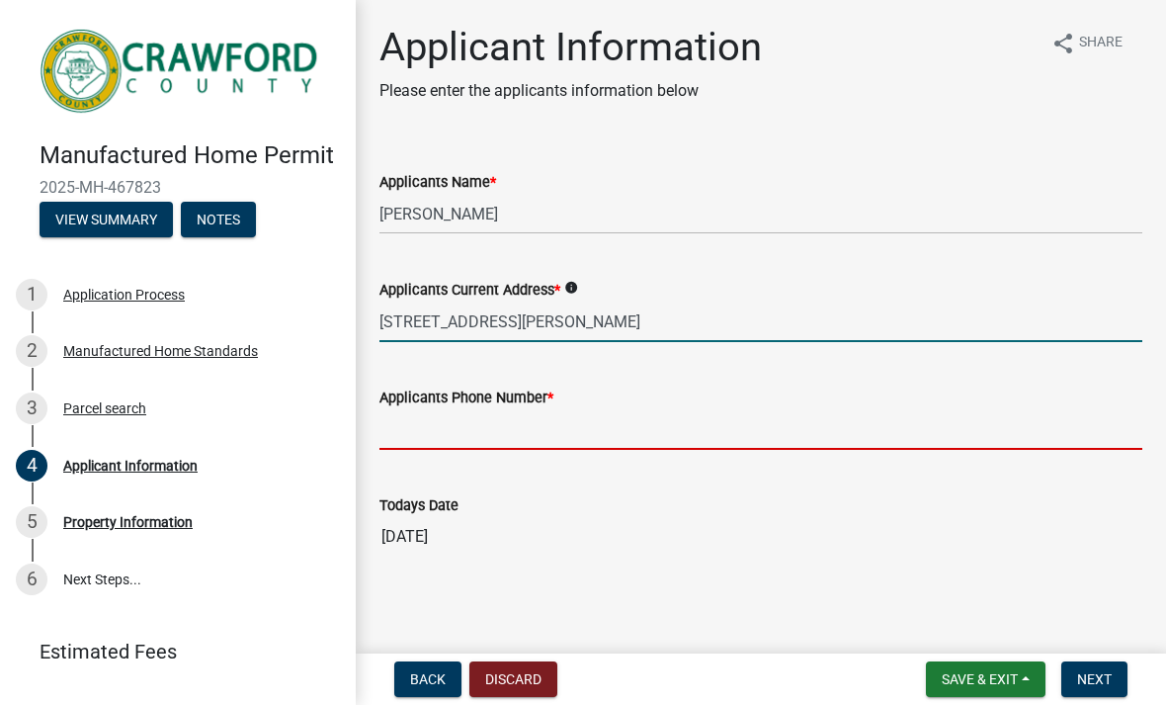
click at [748, 438] on input "Applicants Phone Number *" at bounding box center [761, 429] width 763 height 41
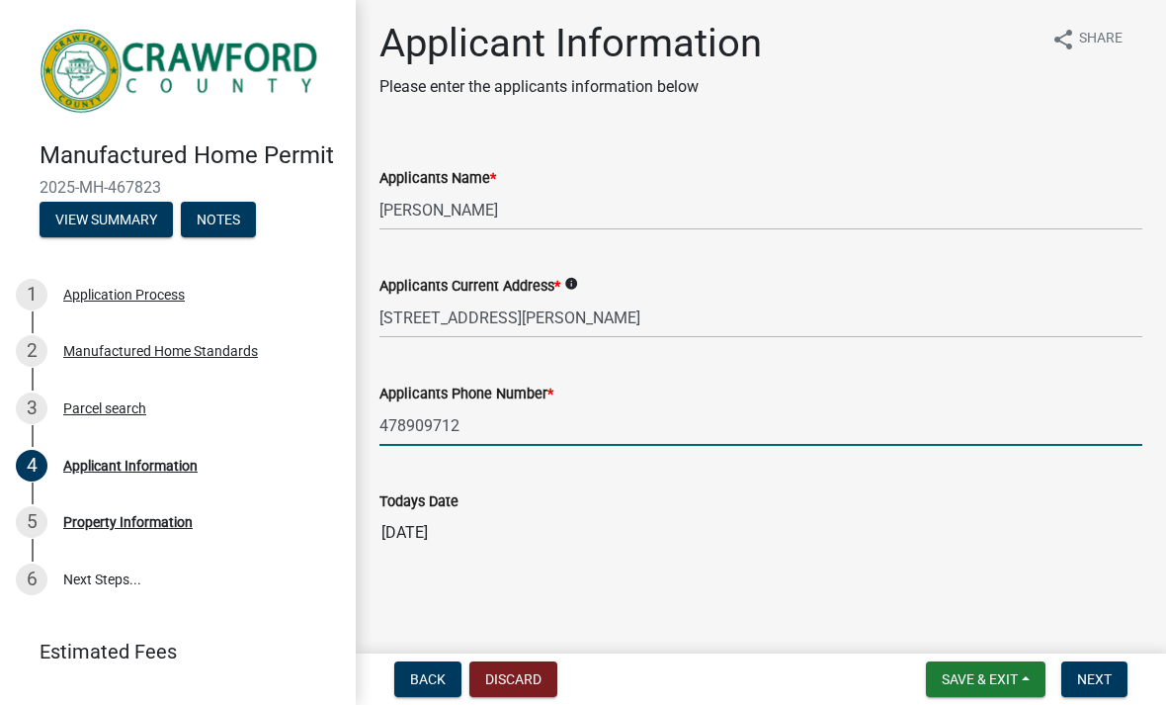
scroll to position [4, 0]
click at [1097, 682] on span "Next" at bounding box center [1094, 679] width 35 height 16
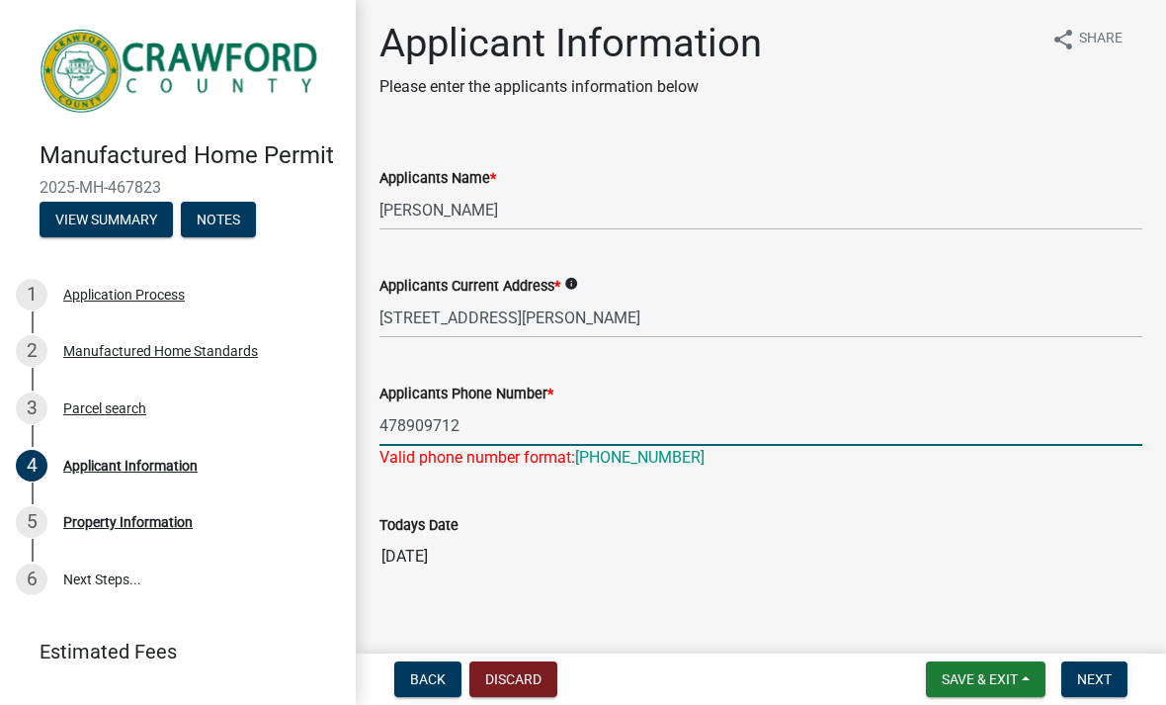
click at [409, 421] on input "478909712" at bounding box center [761, 425] width 763 height 41
type input "478-960-9712"
click at [1090, 689] on button "Next" at bounding box center [1094, 679] width 66 height 36
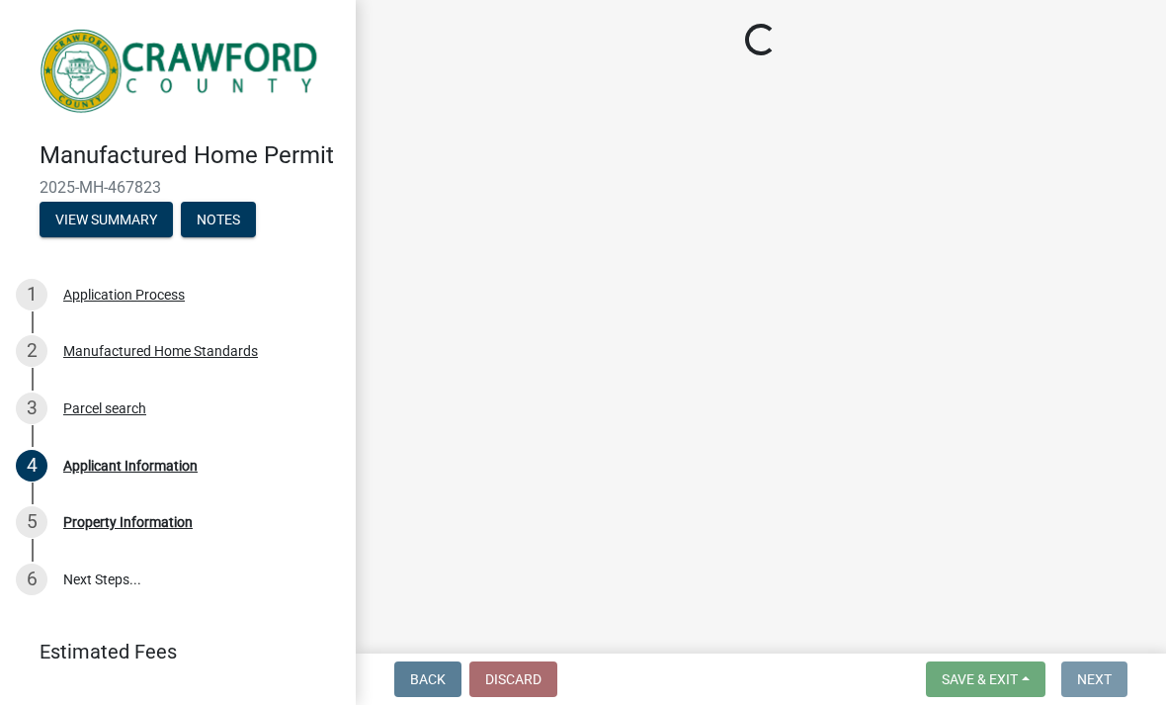
scroll to position [0, 0]
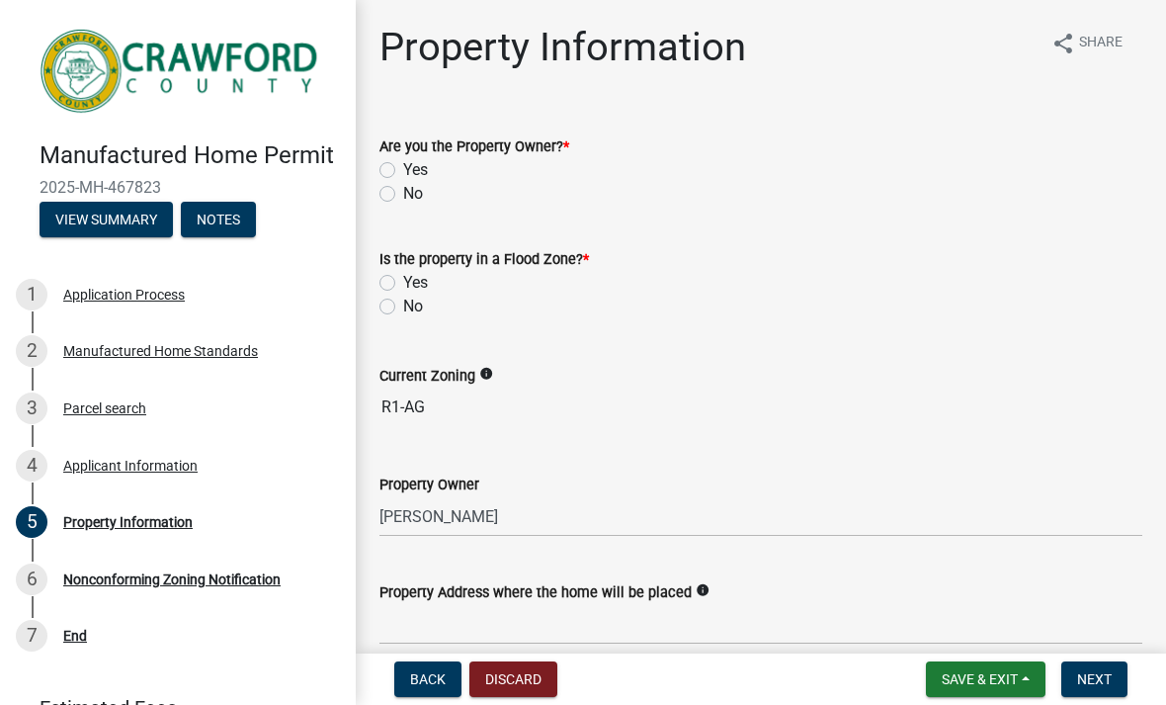
click at [412, 166] on label "Yes" at bounding box center [415, 170] width 25 height 24
click at [412, 166] on input "Yes" at bounding box center [409, 164] width 13 height 13
radio input "true"
click at [388, 321] on wm-data-entity-input "Is the property in a Flood Zone? * Yes No" at bounding box center [761, 279] width 763 height 113
click at [403, 310] on label "No" at bounding box center [413, 307] width 20 height 24
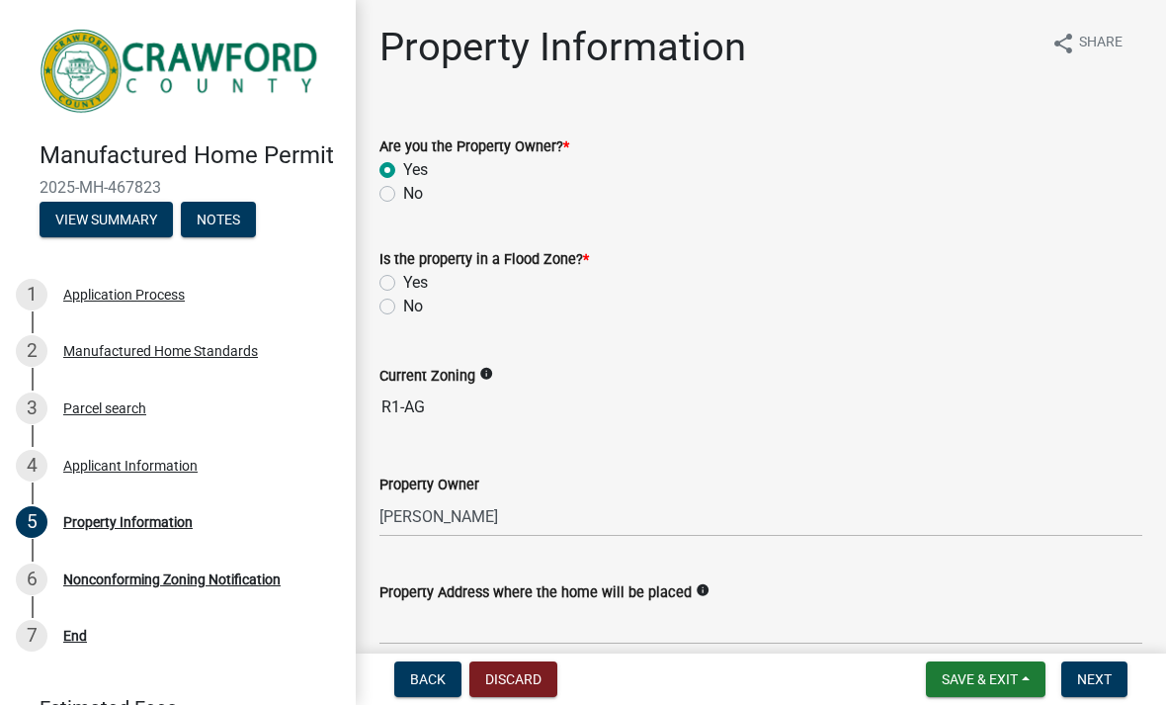
click at [403, 307] on input "No" at bounding box center [409, 301] width 13 height 13
radio input "true"
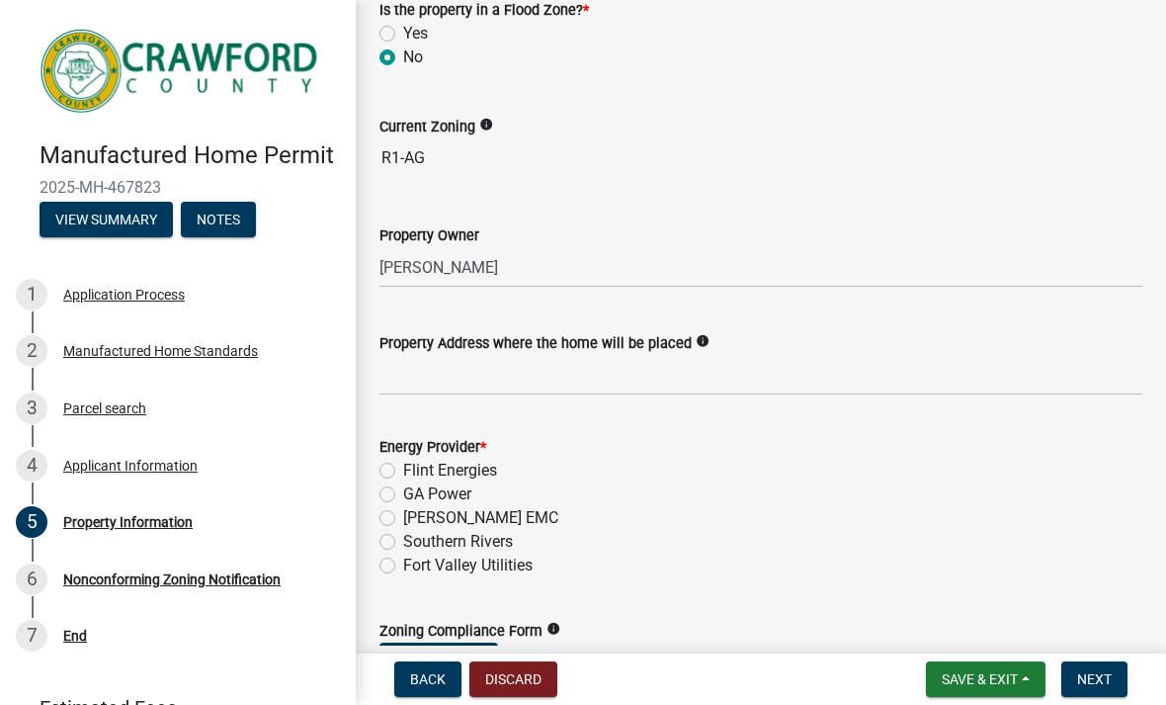
scroll to position [293, 0]
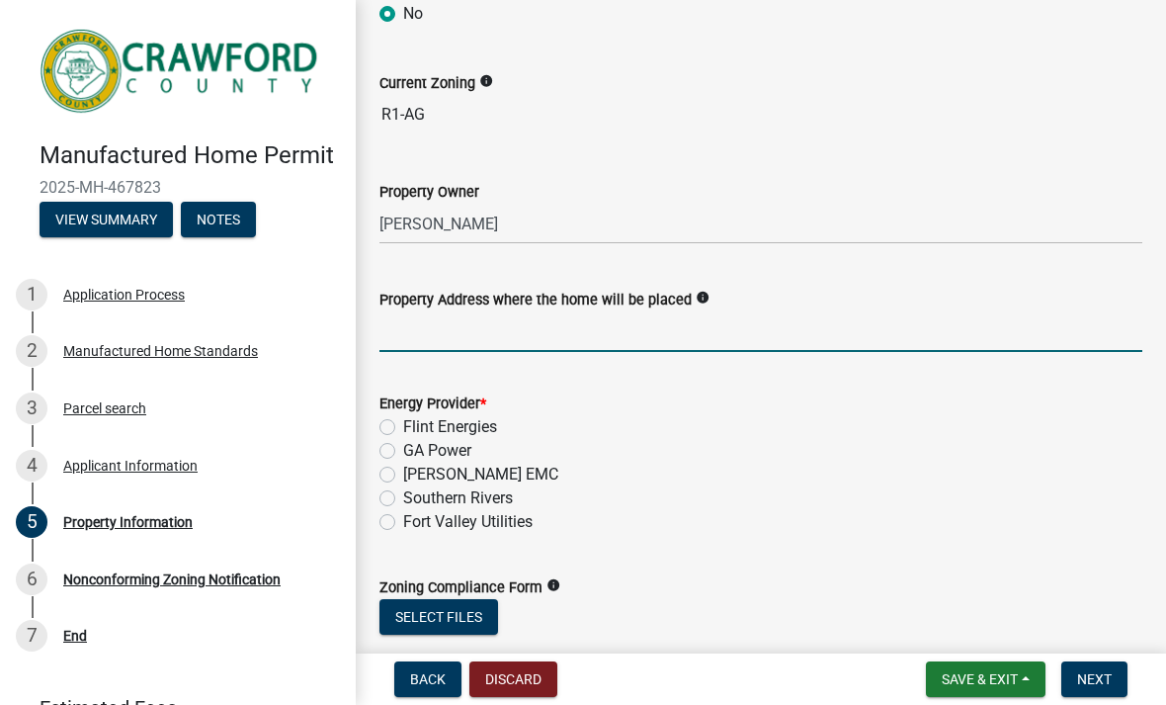
click at [607, 337] on input "Property Address where the home will be placed" at bounding box center [761, 331] width 763 height 41
type input "[STREET_ADDRESS][PERSON_NAME]"
click at [403, 420] on label "Flint Energies" at bounding box center [450, 427] width 94 height 24
click at [403, 420] on input "Flint Energies" at bounding box center [409, 421] width 13 height 13
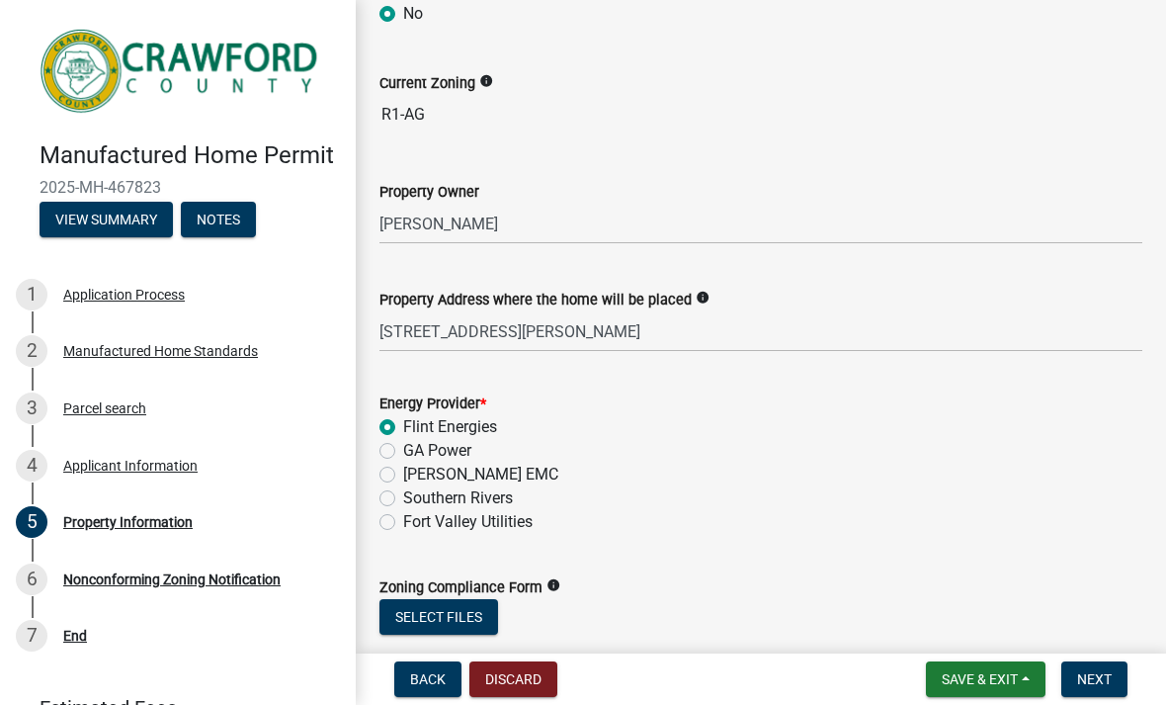
radio input "true"
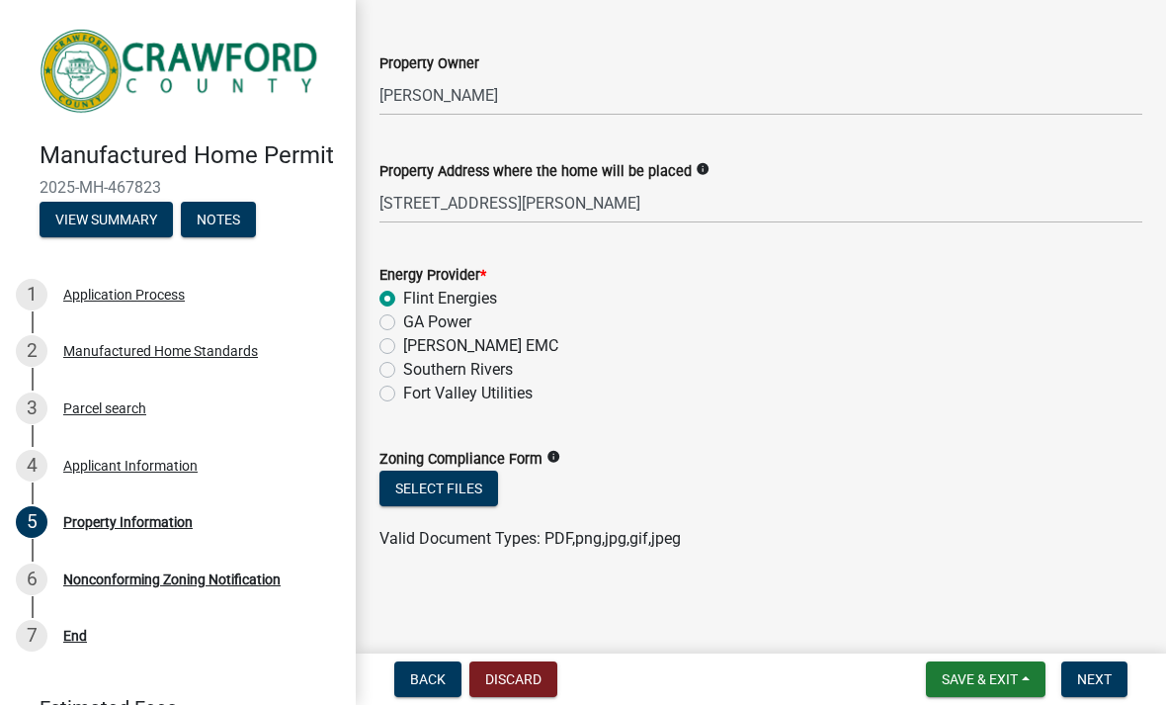
scroll to position [421, 0]
click at [556, 463] on icon "info" at bounding box center [554, 457] width 14 height 14
click at [1124, 691] on button "Next" at bounding box center [1094, 679] width 66 height 36
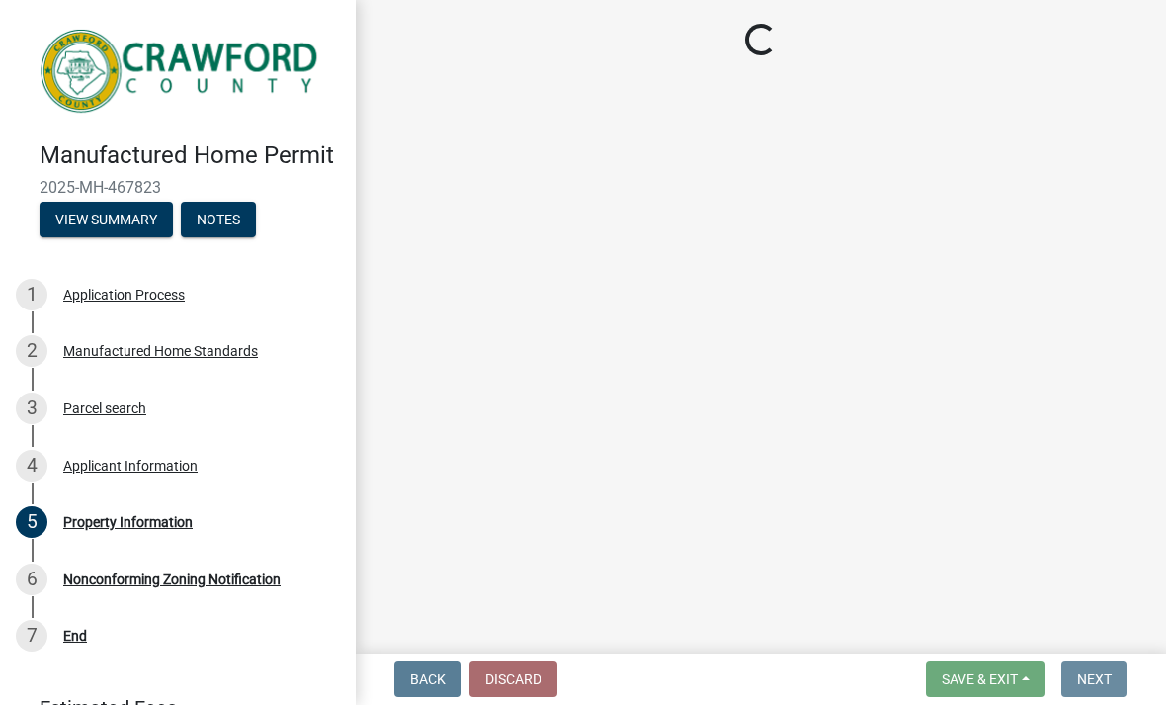
scroll to position [0, 0]
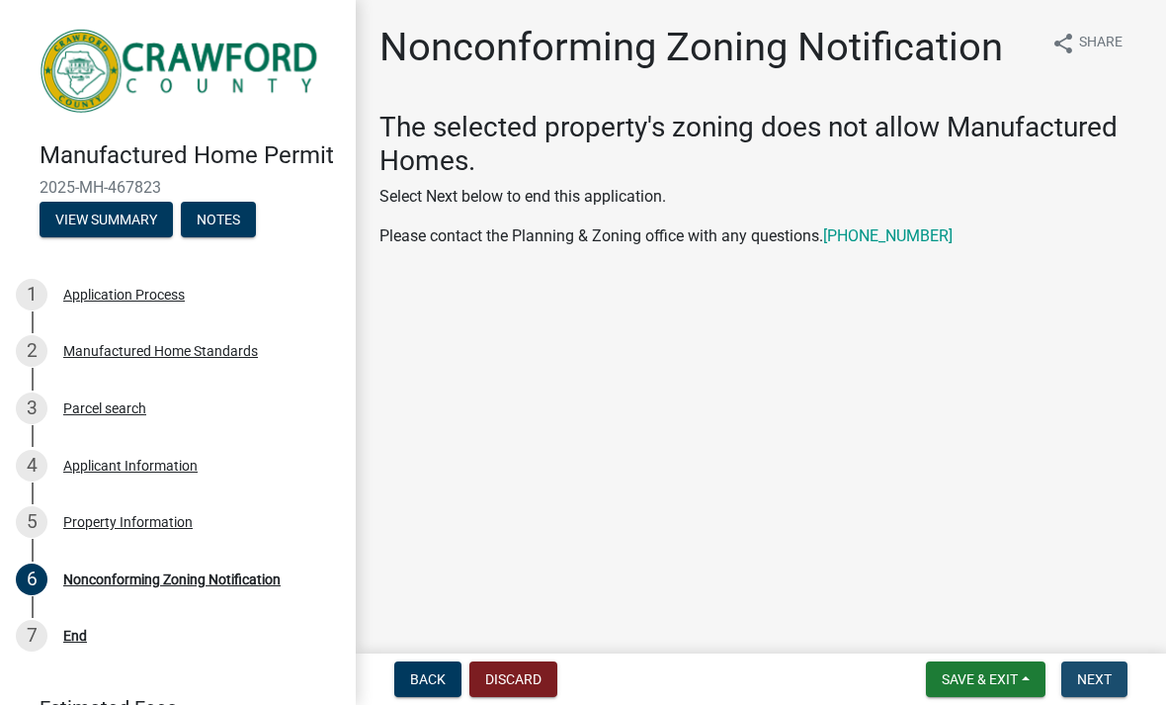
click at [1091, 677] on span "Next" at bounding box center [1094, 679] width 35 height 16
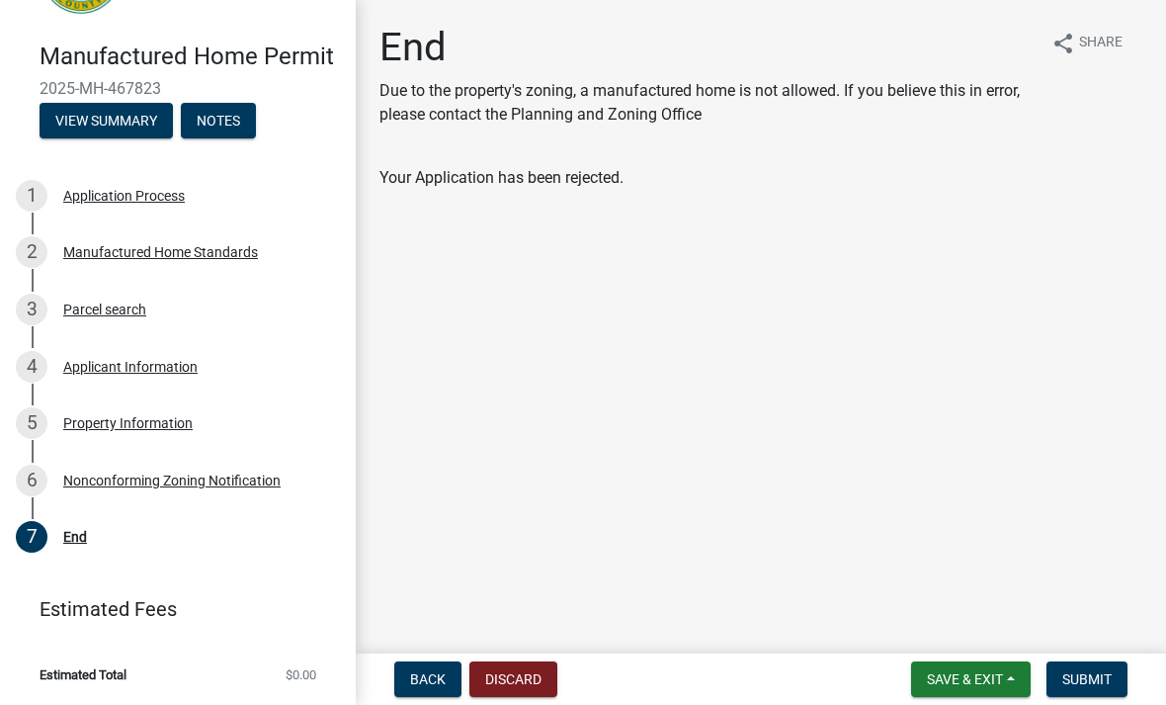
scroll to position [98, 0]
click at [201, 439] on div "5 Property Information" at bounding box center [170, 424] width 308 height 32
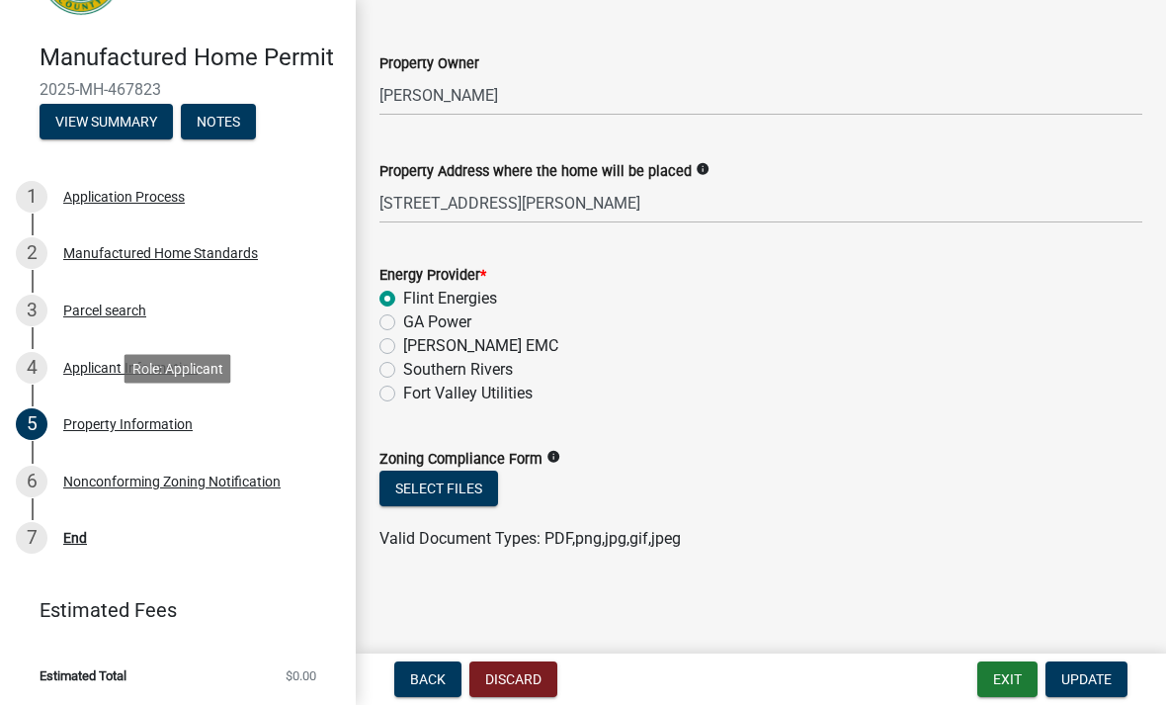
scroll to position [421, 0]
click at [552, 460] on icon "info" at bounding box center [554, 457] width 14 height 14
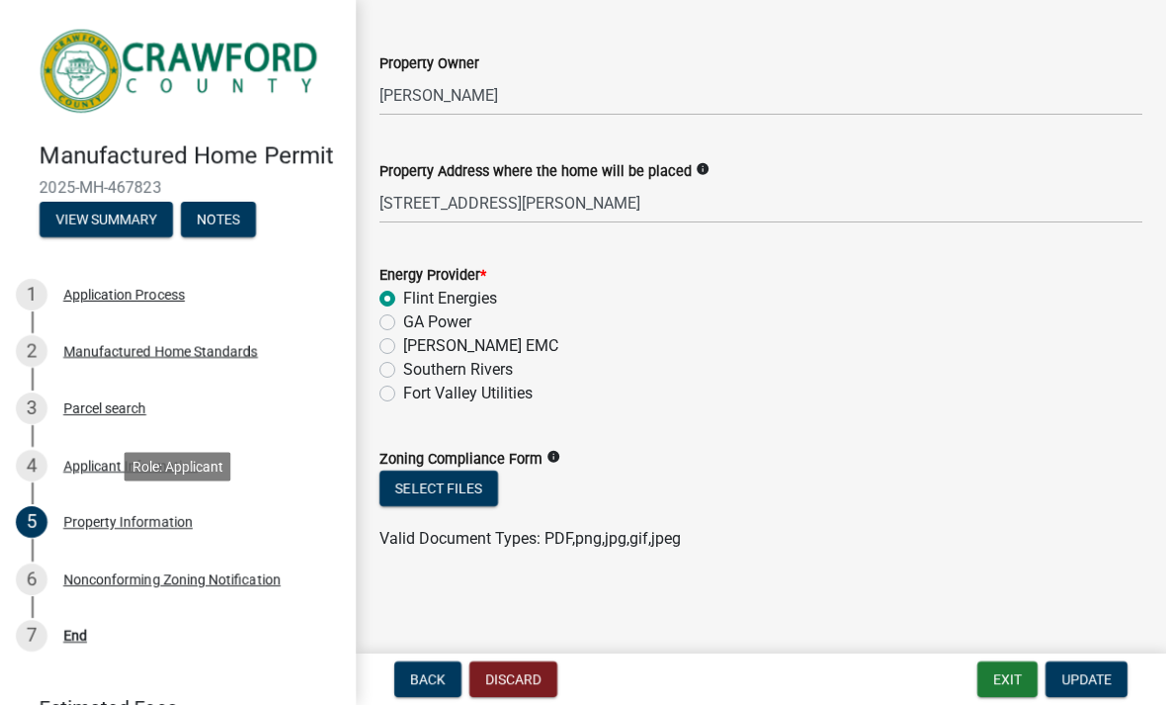
scroll to position [421, 0]
click at [255, 575] on div "Nonconforming Zoning Notification" at bounding box center [171, 579] width 217 height 14
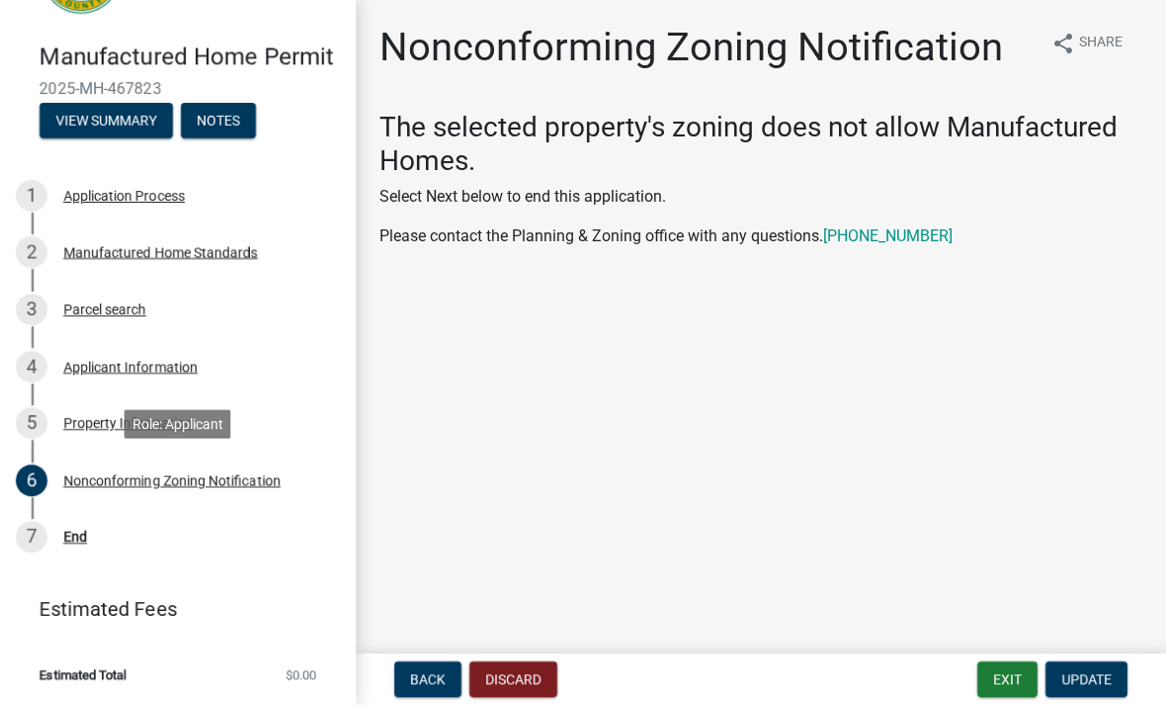
scroll to position [98, 0]
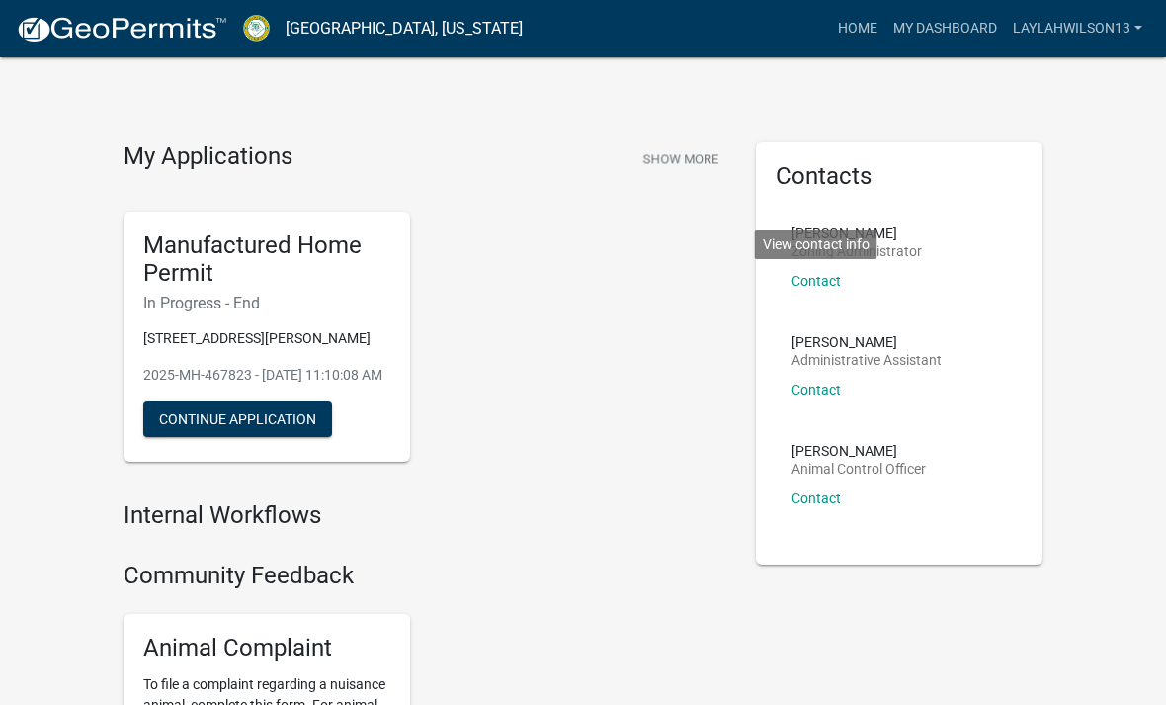
click at [825, 279] on link "Contact" at bounding box center [816, 281] width 49 height 16
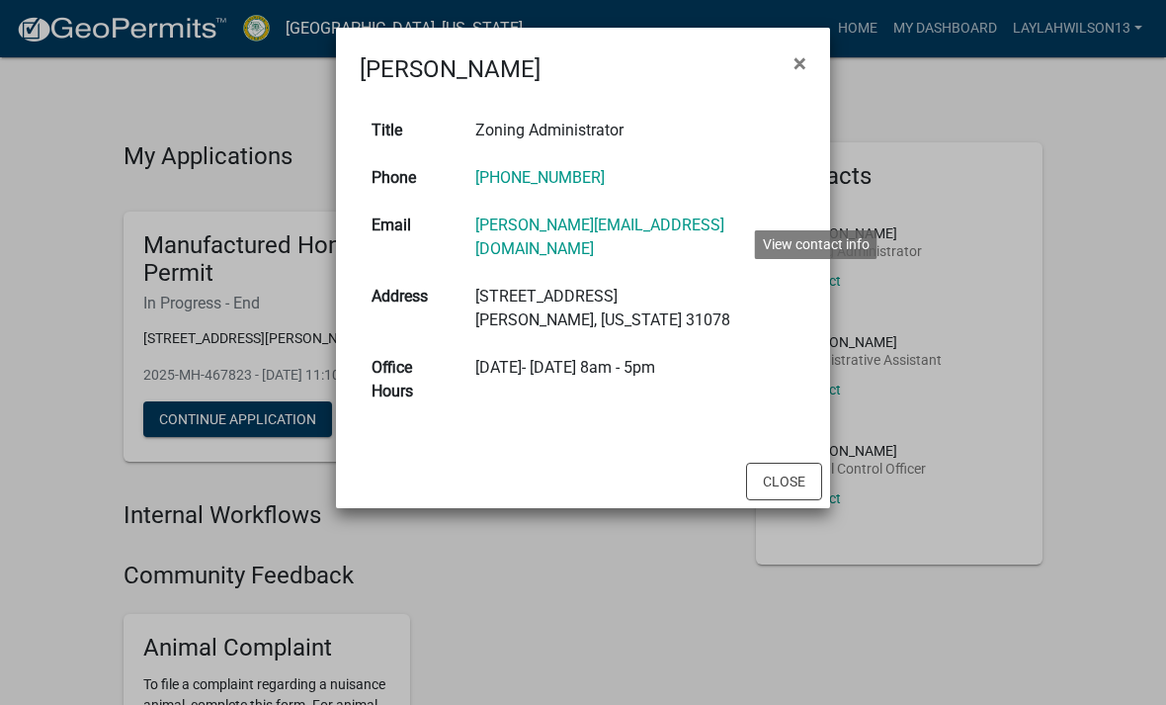
click at [810, 67] on button "×" at bounding box center [800, 63] width 44 height 55
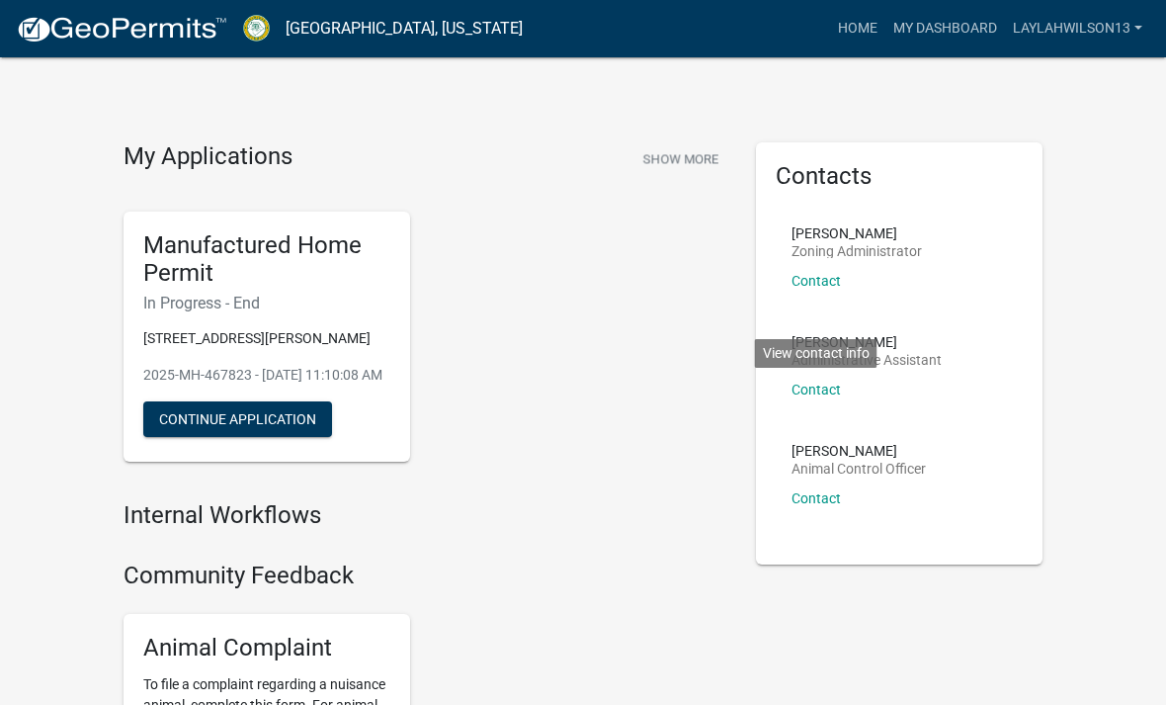
click at [828, 392] on link "Contact" at bounding box center [816, 390] width 49 height 16
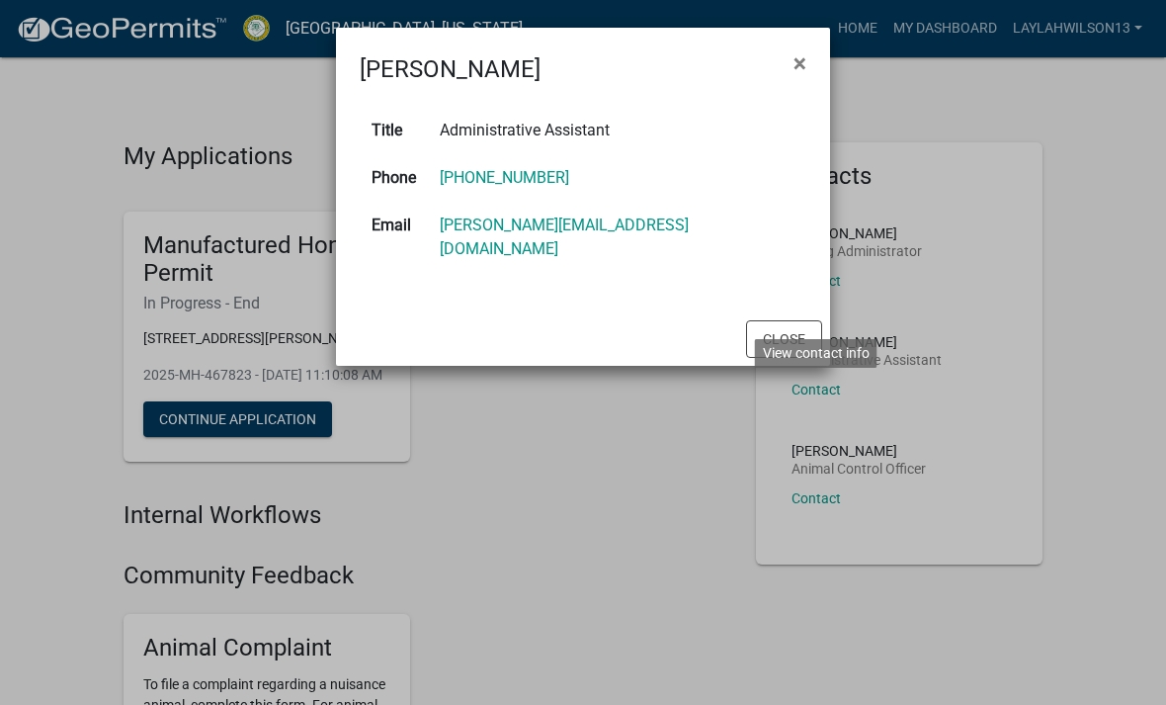
click at [811, 63] on button "×" at bounding box center [800, 63] width 44 height 55
